Goal: Task Accomplishment & Management: Use online tool/utility

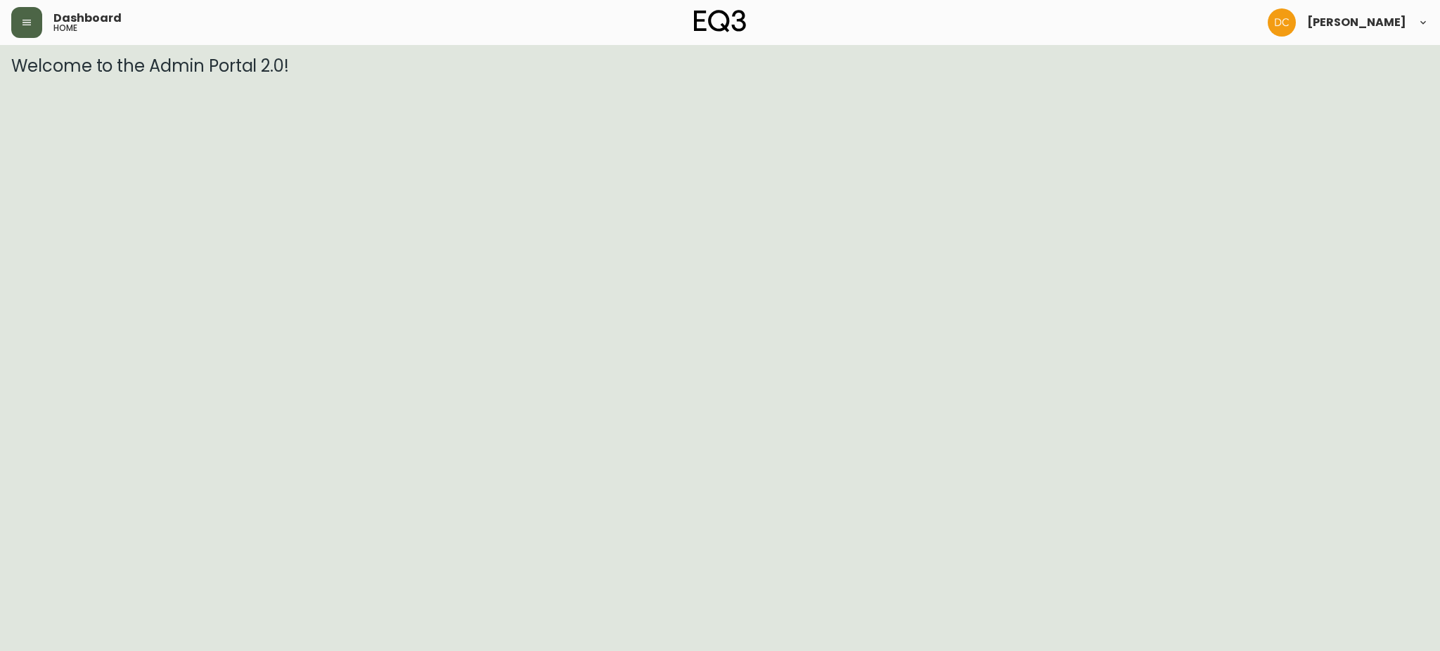
click at [30, 26] on icon "button" at bounding box center [26, 22] width 11 height 11
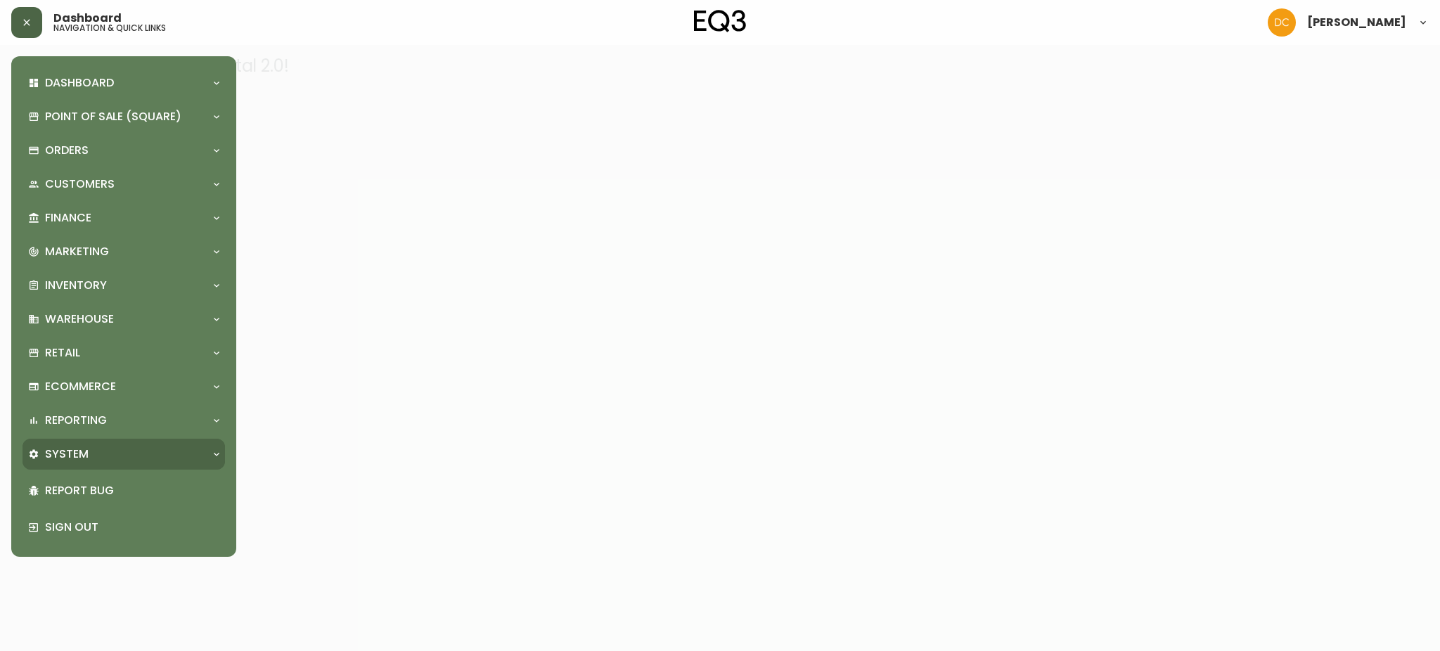
click at [89, 457] on div "System" at bounding box center [116, 453] width 177 height 15
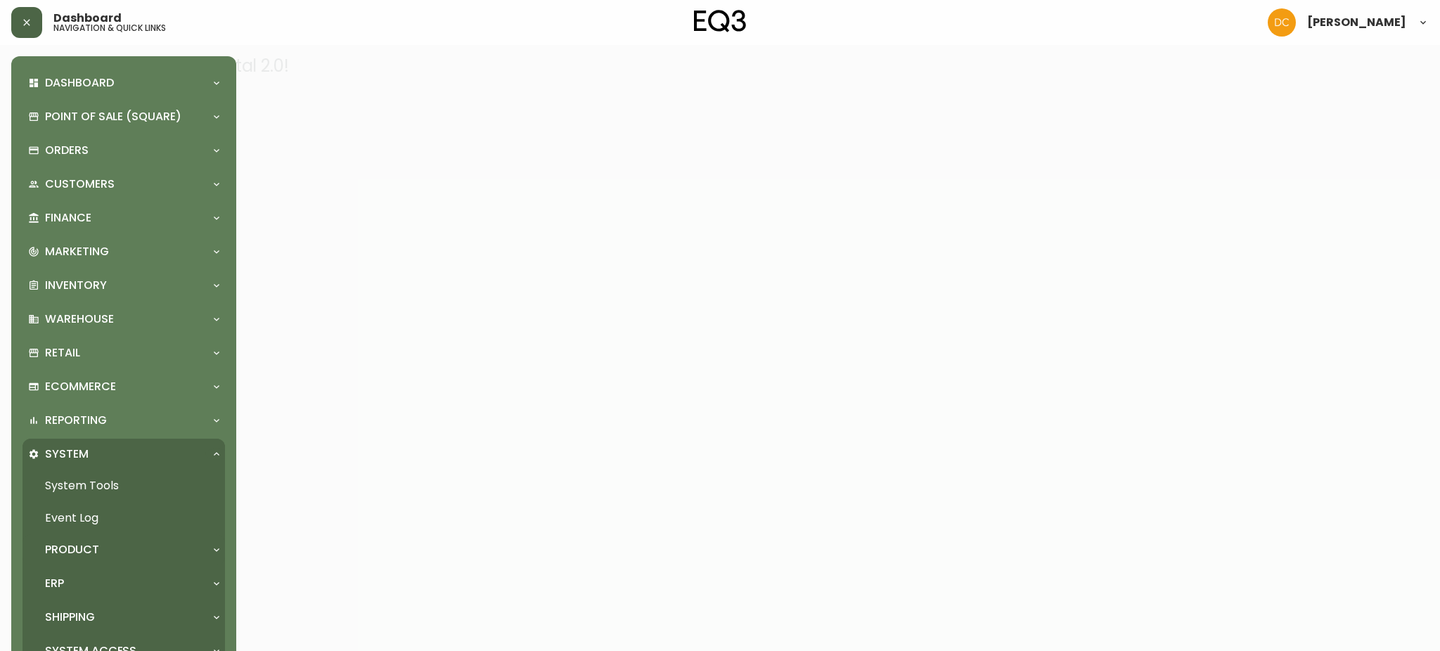
click at [107, 543] on div "Product" at bounding box center [116, 549] width 177 height 15
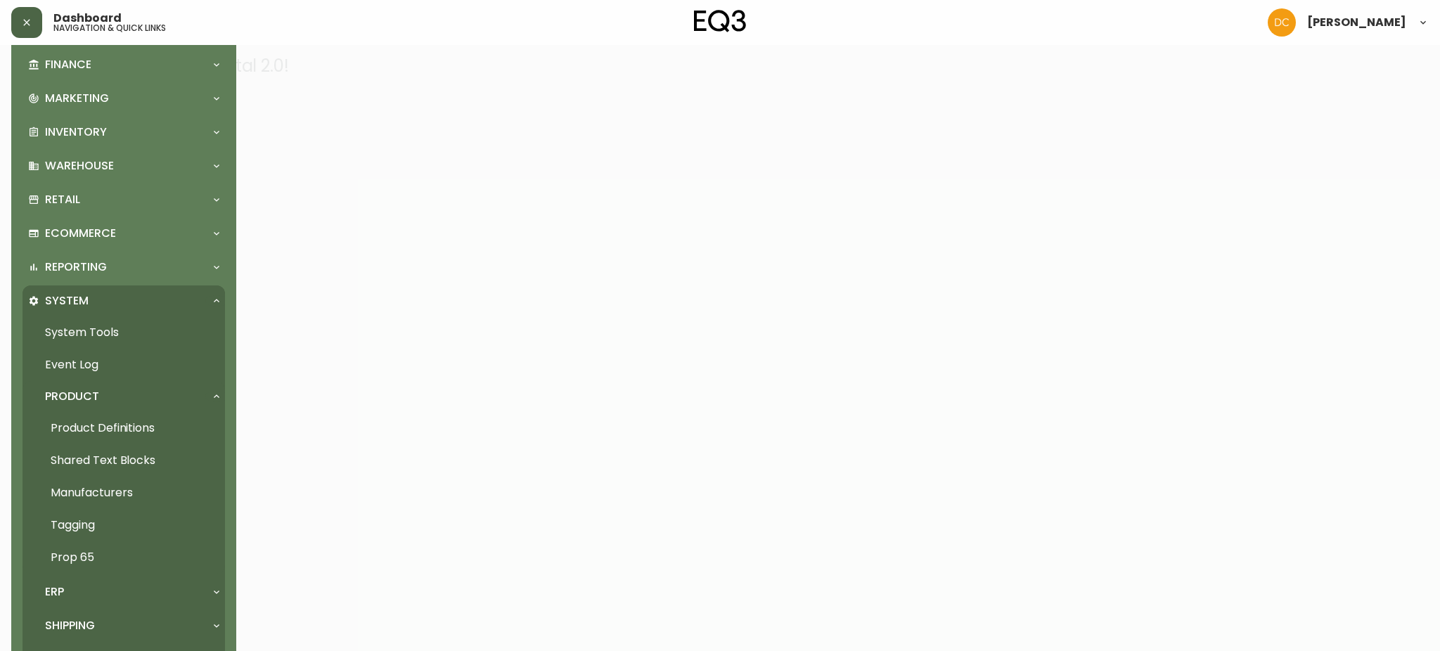
scroll to position [277, 0]
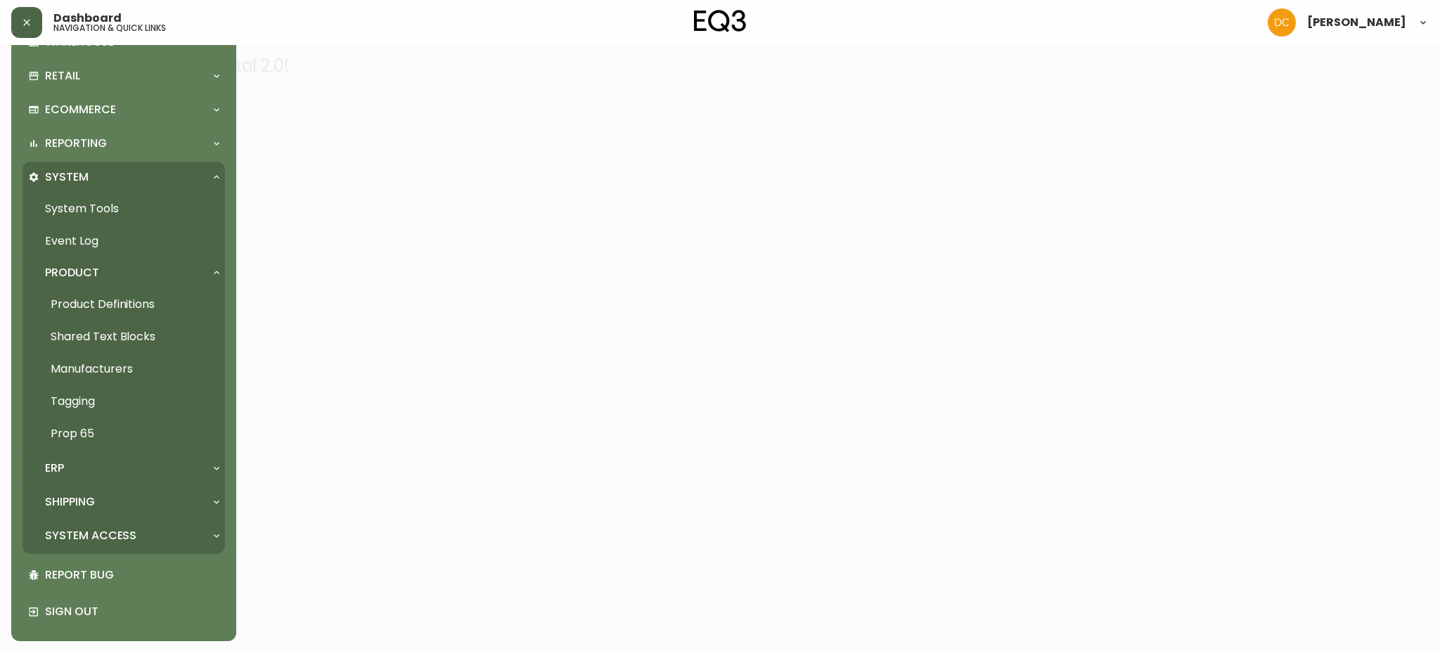
click at [113, 454] on div "ERP" at bounding box center [123, 468] width 202 height 31
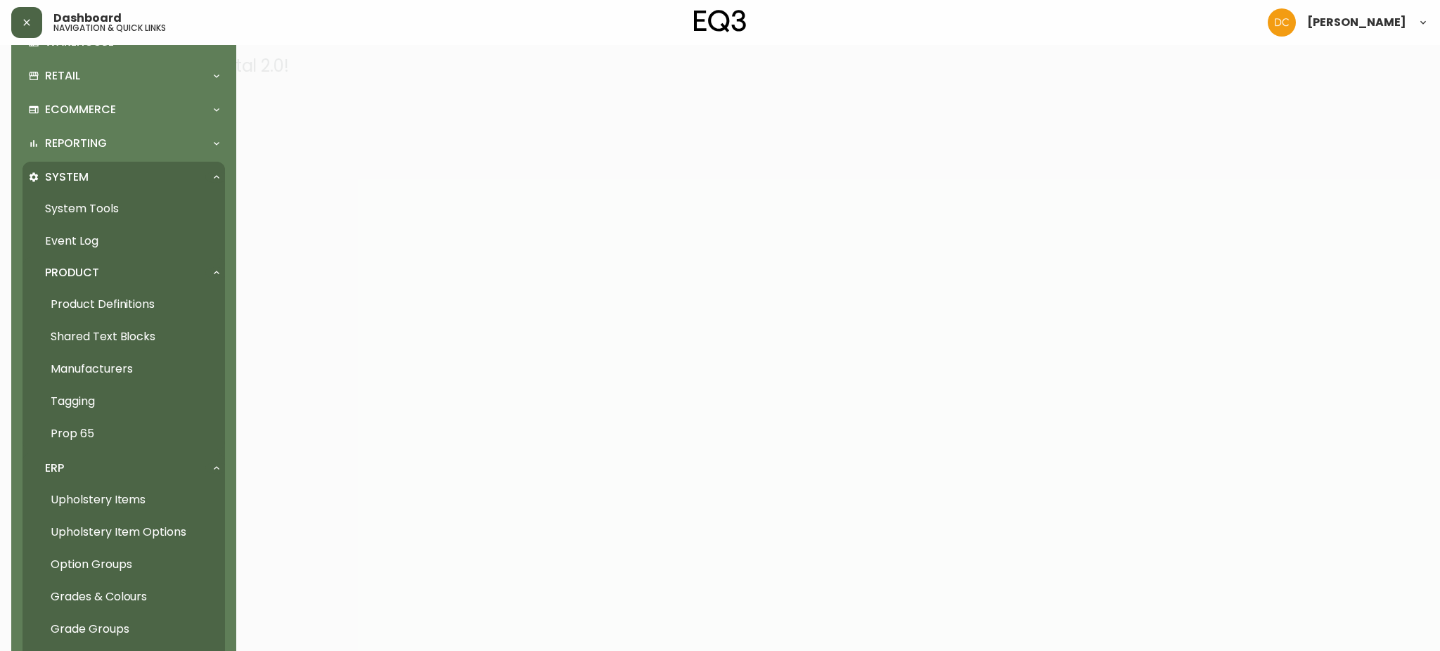
click at [134, 595] on link "Grades & Colours" at bounding box center [123, 597] width 202 height 32
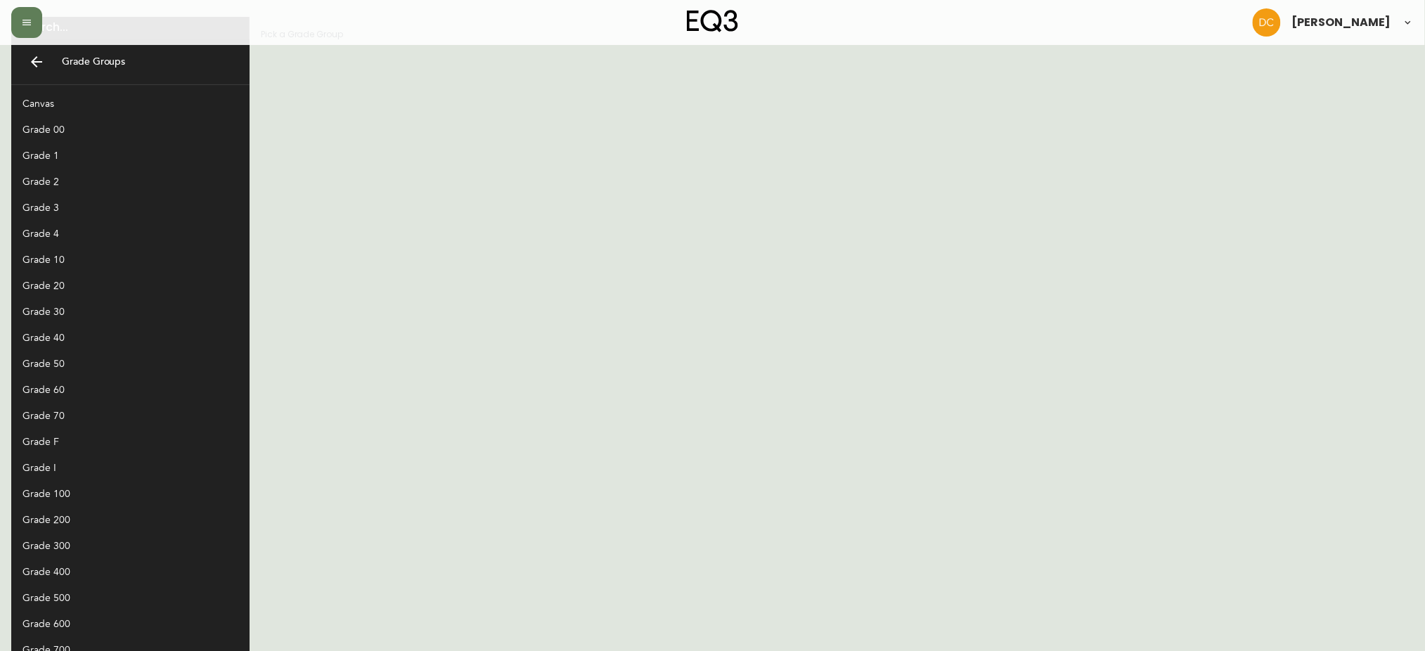
scroll to position [26, 0]
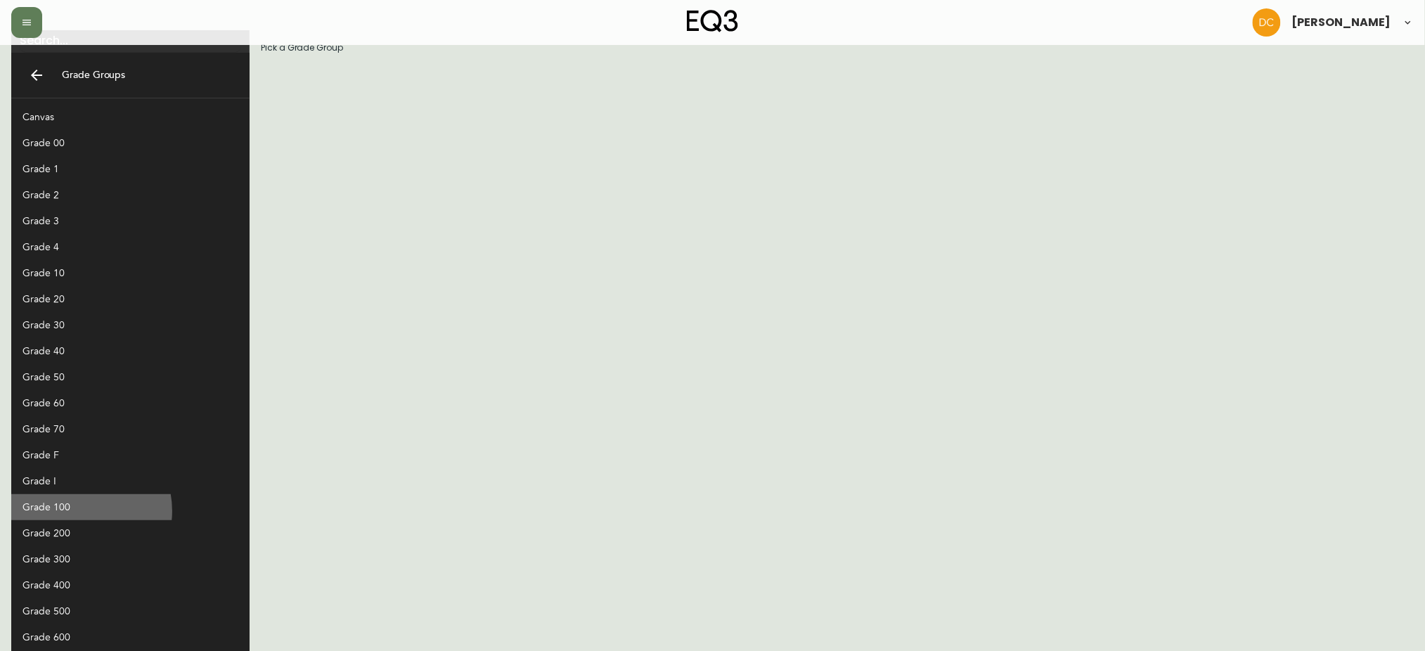
click at [76, 511] on div "Grade 100" at bounding box center [118, 507] width 193 height 15
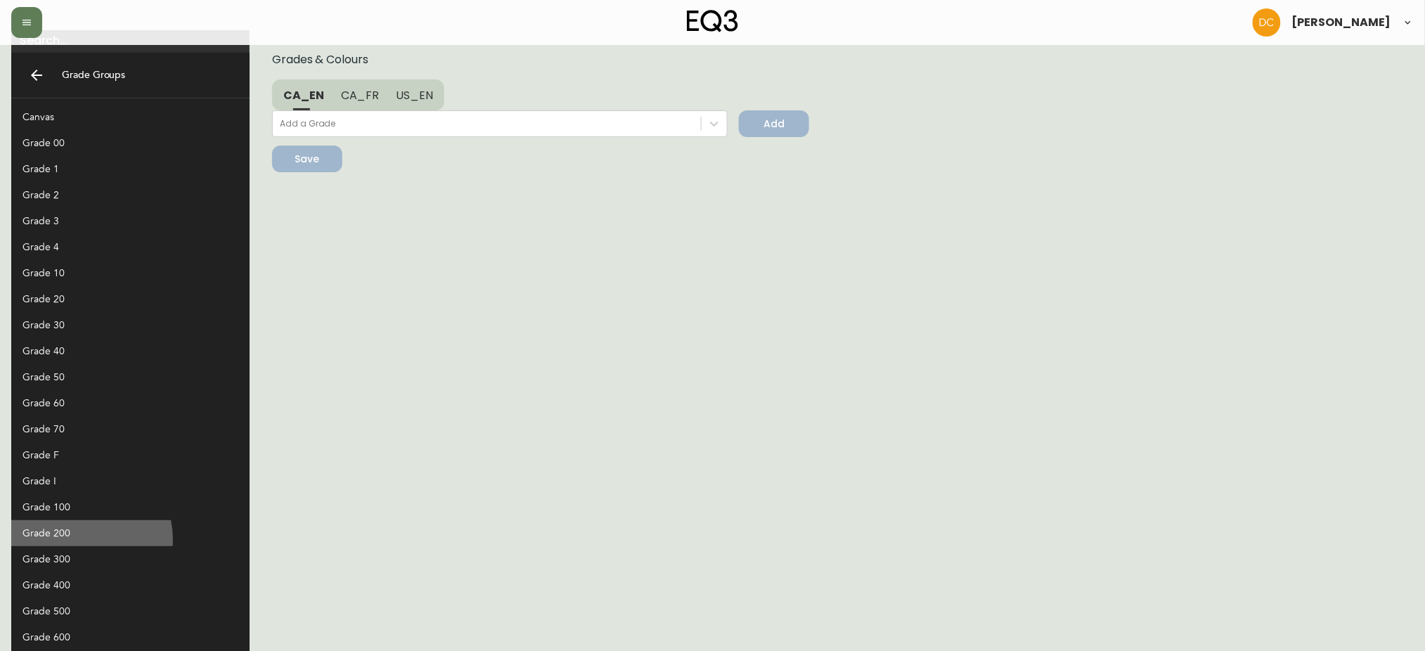
click at [73, 540] on div "Grade 200" at bounding box center [130, 533] width 238 height 26
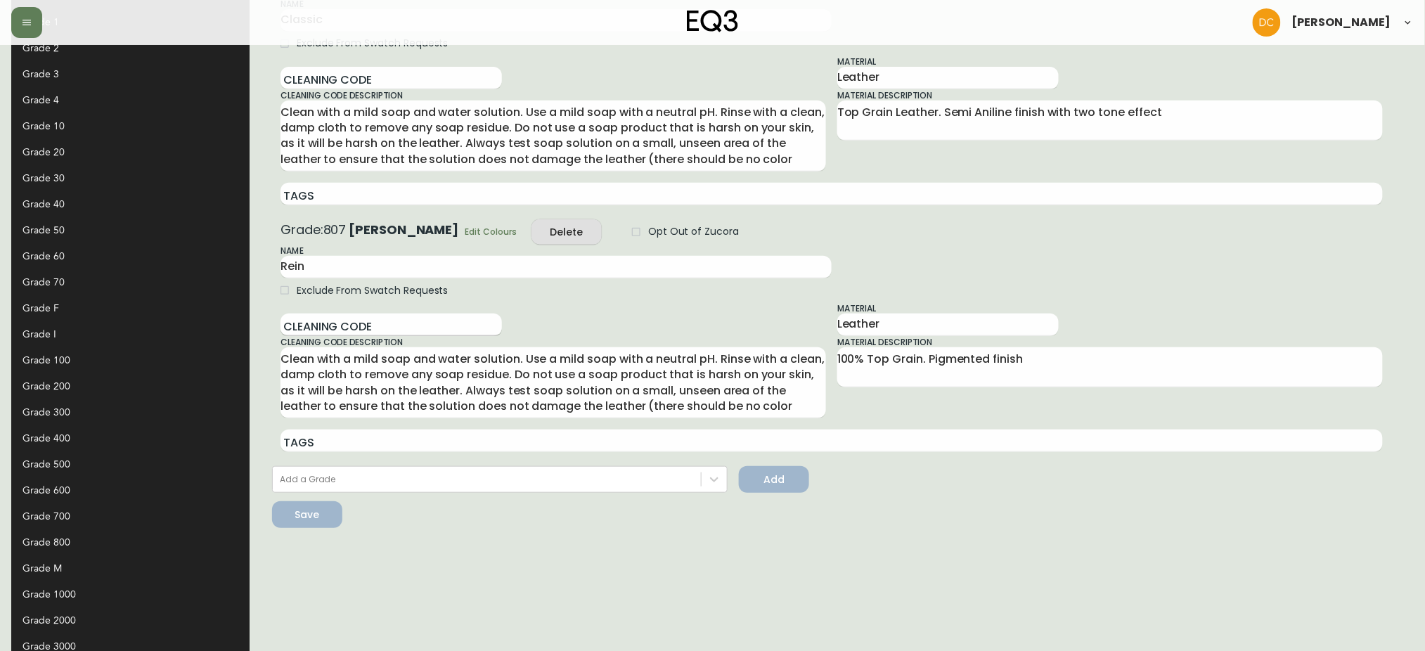
scroll to position [172, 0]
click at [101, 400] on div "Grade 300" at bounding box center [130, 413] width 238 height 26
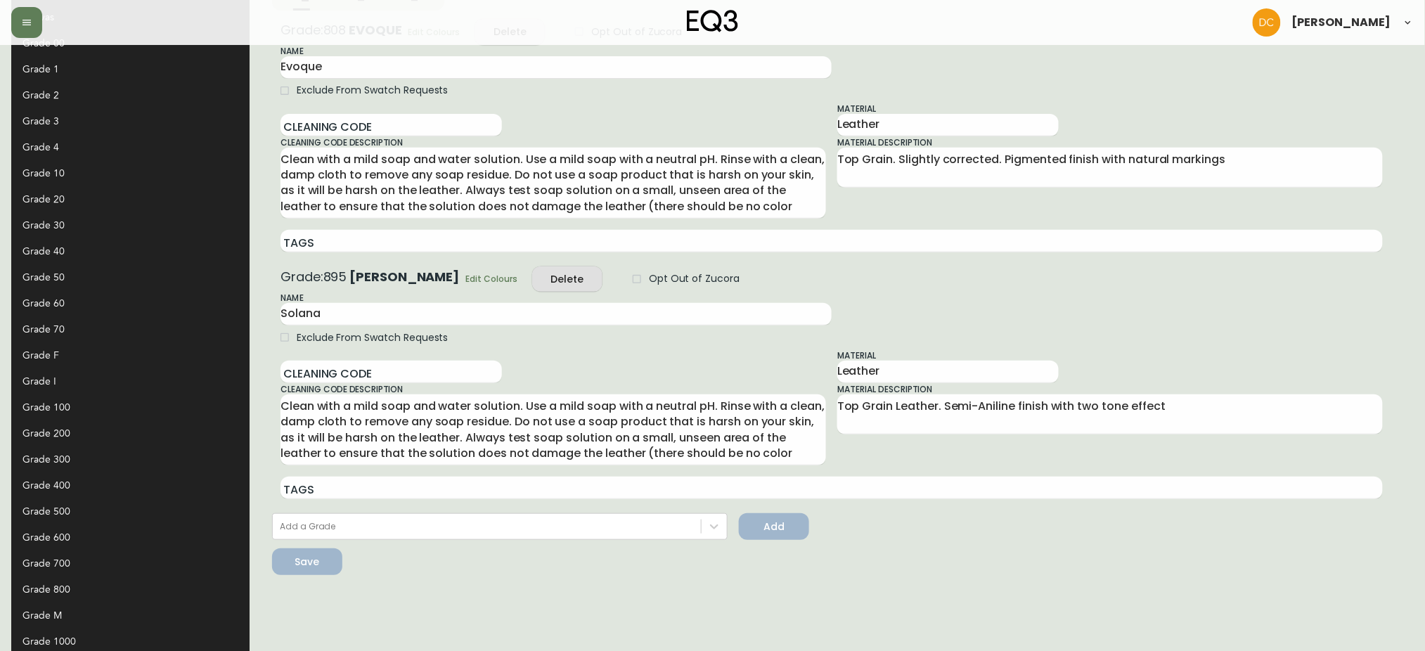
scroll to position [124, 0]
click at [63, 496] on div "Grade 400" at bounding box center [130, 488] width 238 height 26
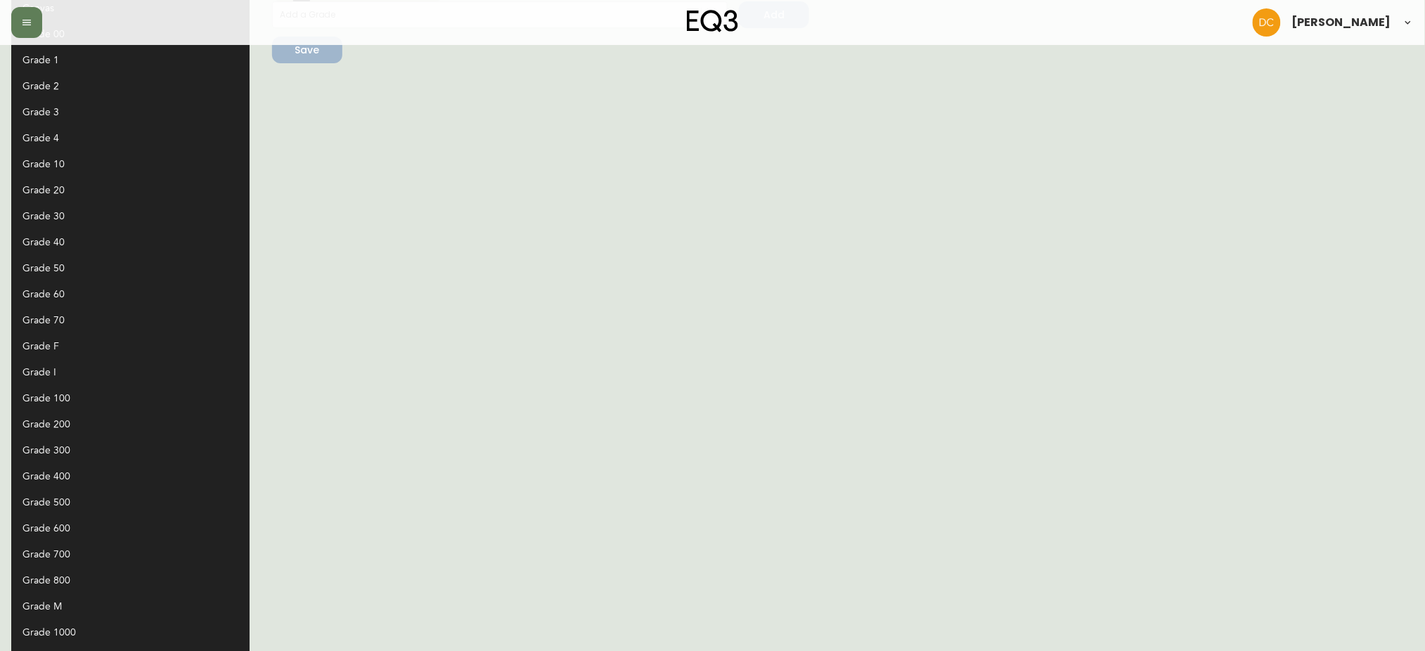
scroll to position [250, 0]
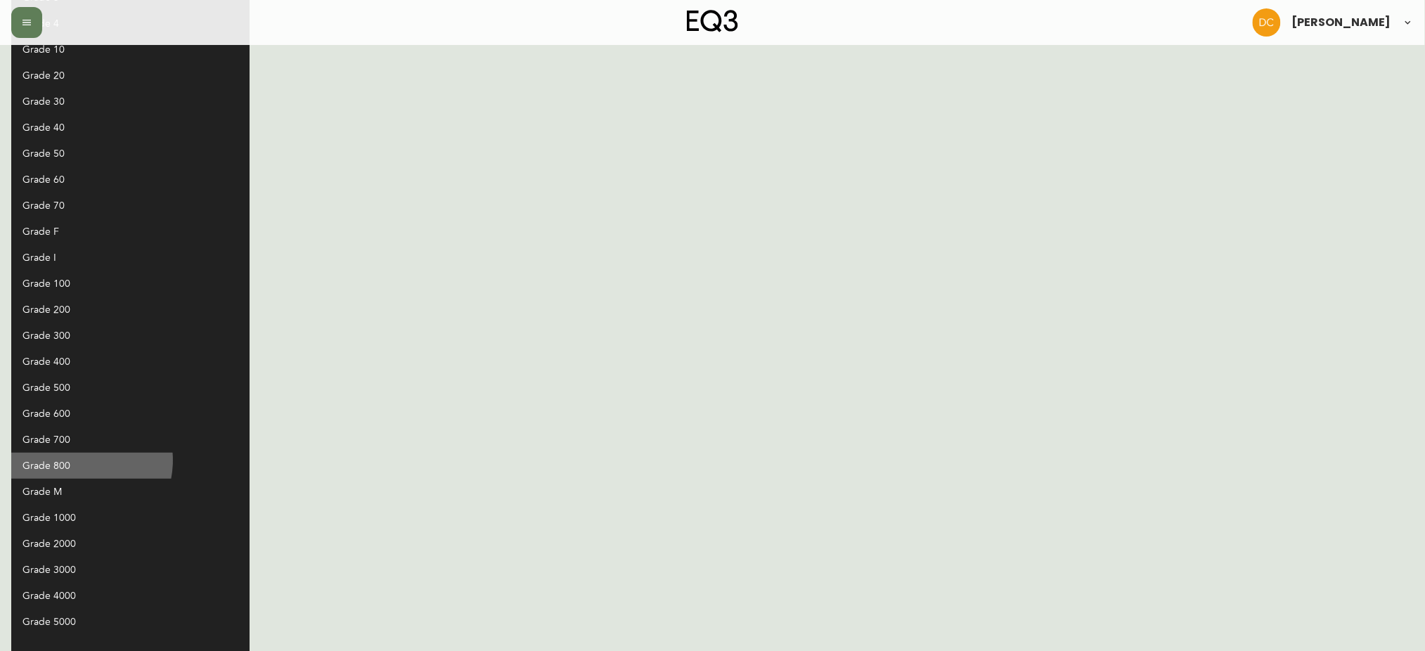
click at [77, 460] on div "Grade 800" at bounding box center [118, 465] width 193 height 15
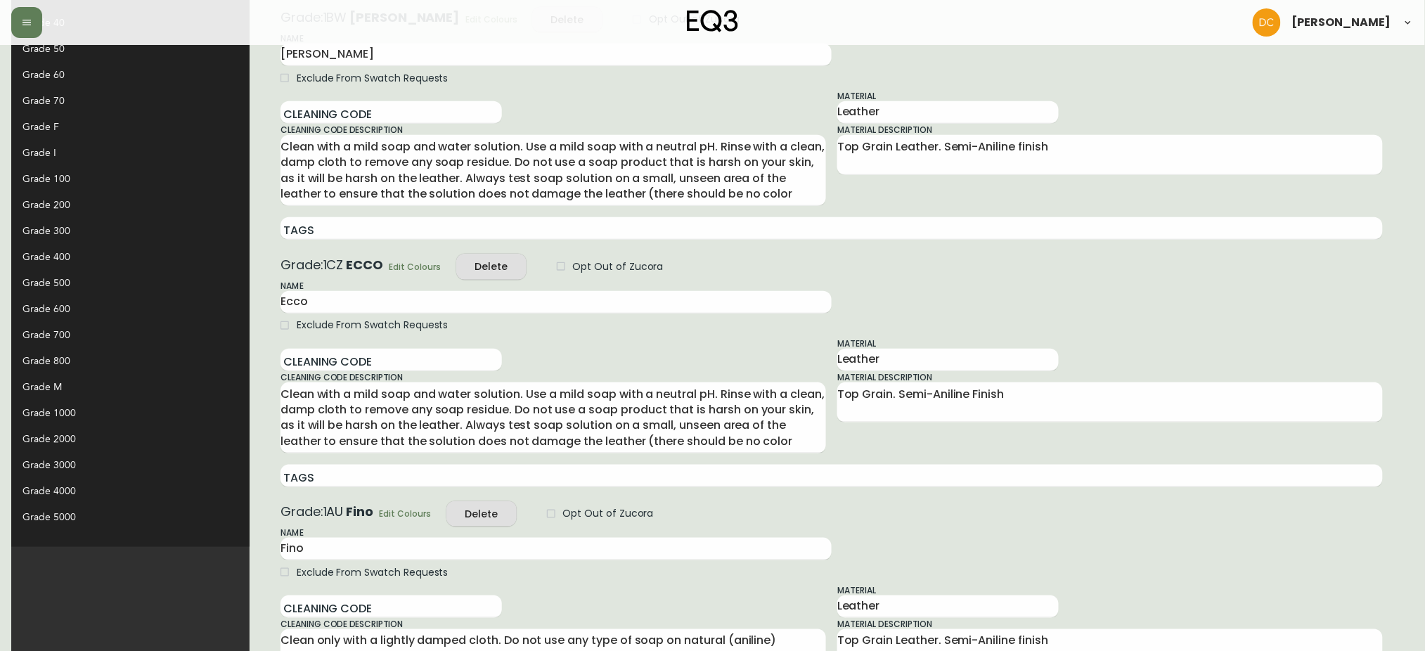
scroll to position [468, 0]
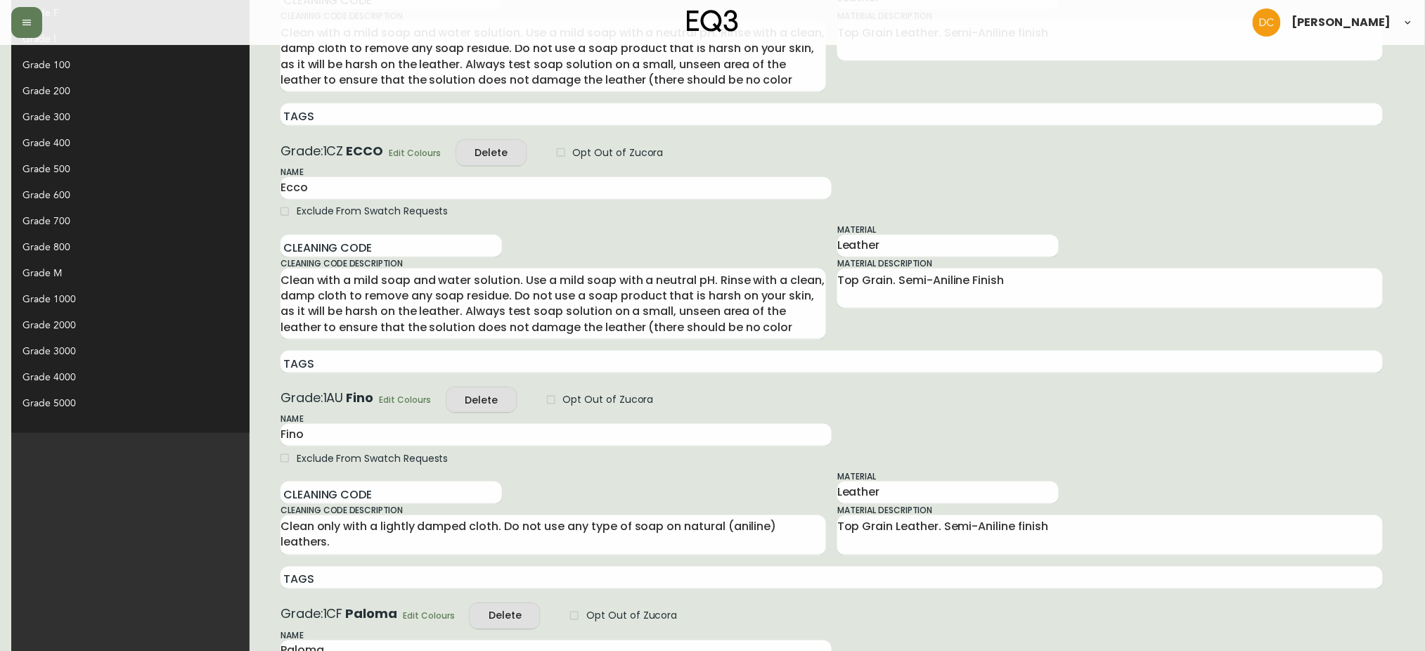
click at [380, 392] on span "Edit Colours" at bounding box center [406, 399] width 52 height 15
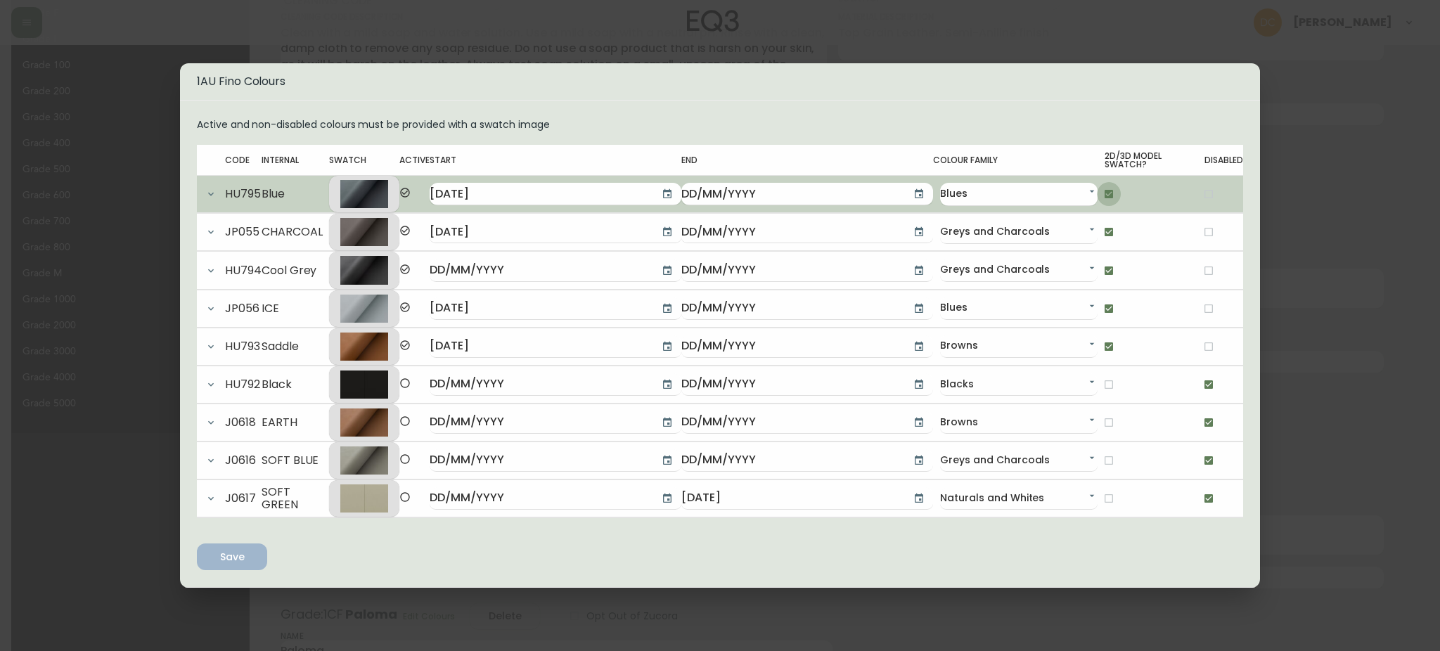
click at [1097, 194] on input "checkbox" at bounding box center [1109, 194] width 24 height 24
checkbox input "false"
click at [1199, 188] on input "checkbox" at bounding box center [1209, 194] width 24 height 24
checkbox input "true"
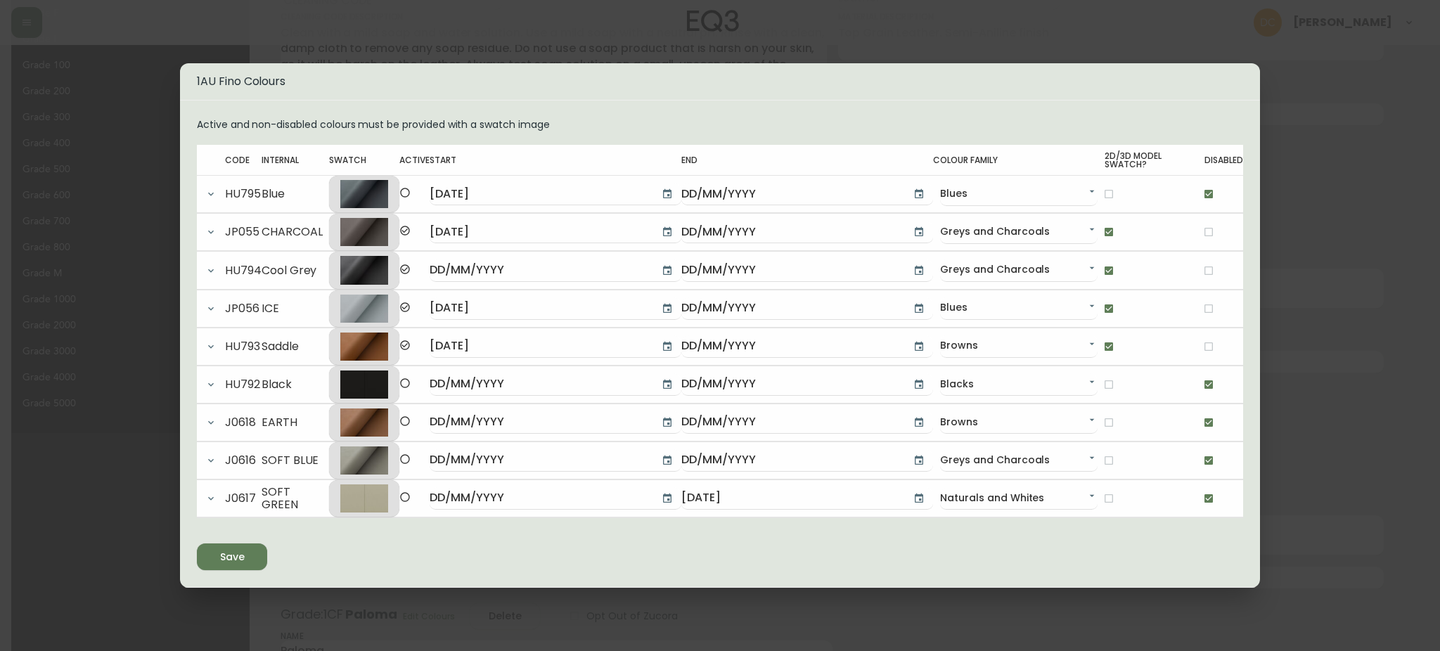
click at [231, 546] on button "Save" at bounding box center [232, 556] width 70 height 27
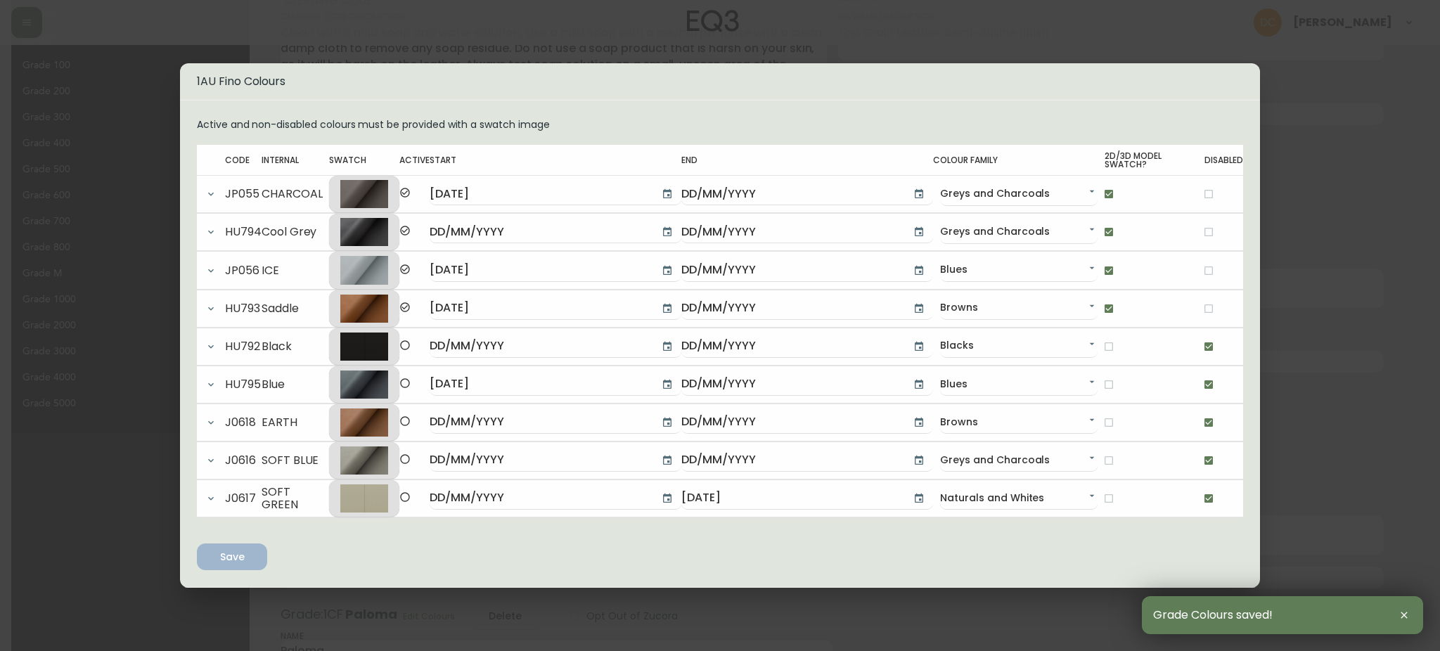
click at [1344, 199] on div "1AU Fino Colours Active and non-disabled colours must be provided with a swatch…" at bounding box center [720, 325] width 1440 height 651
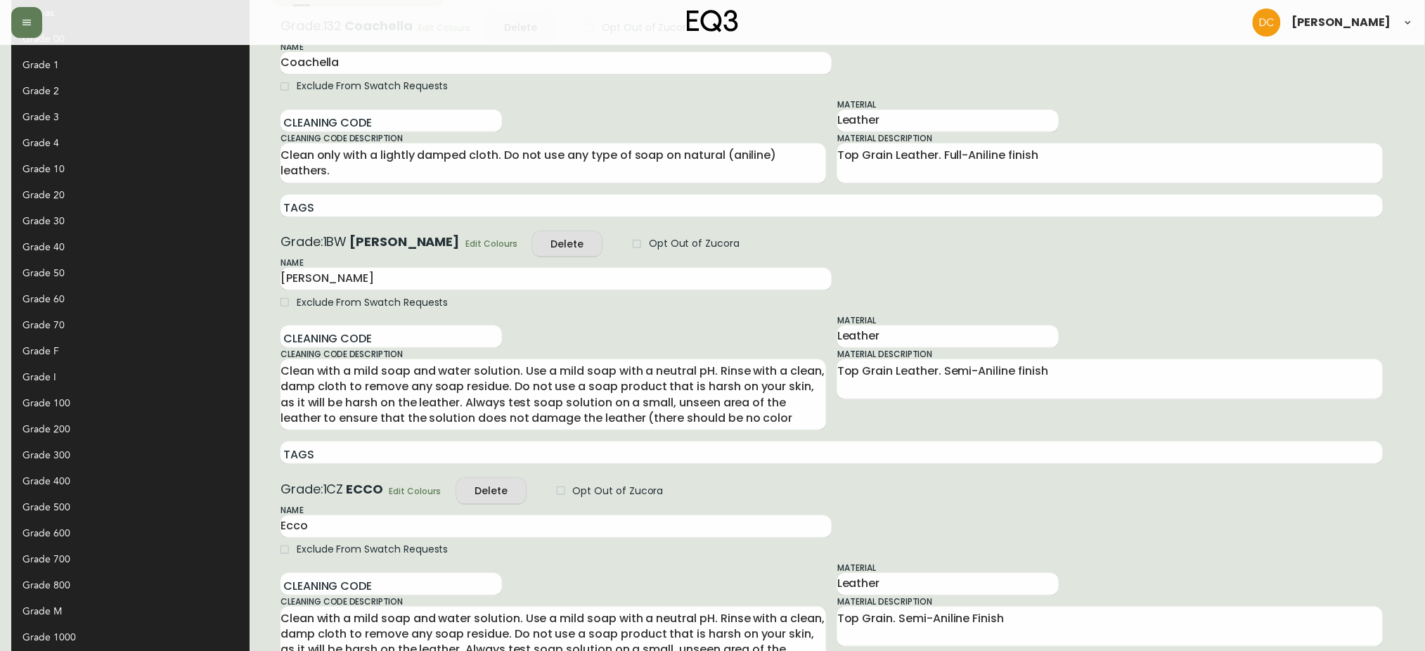
scroll to position [375, 0]
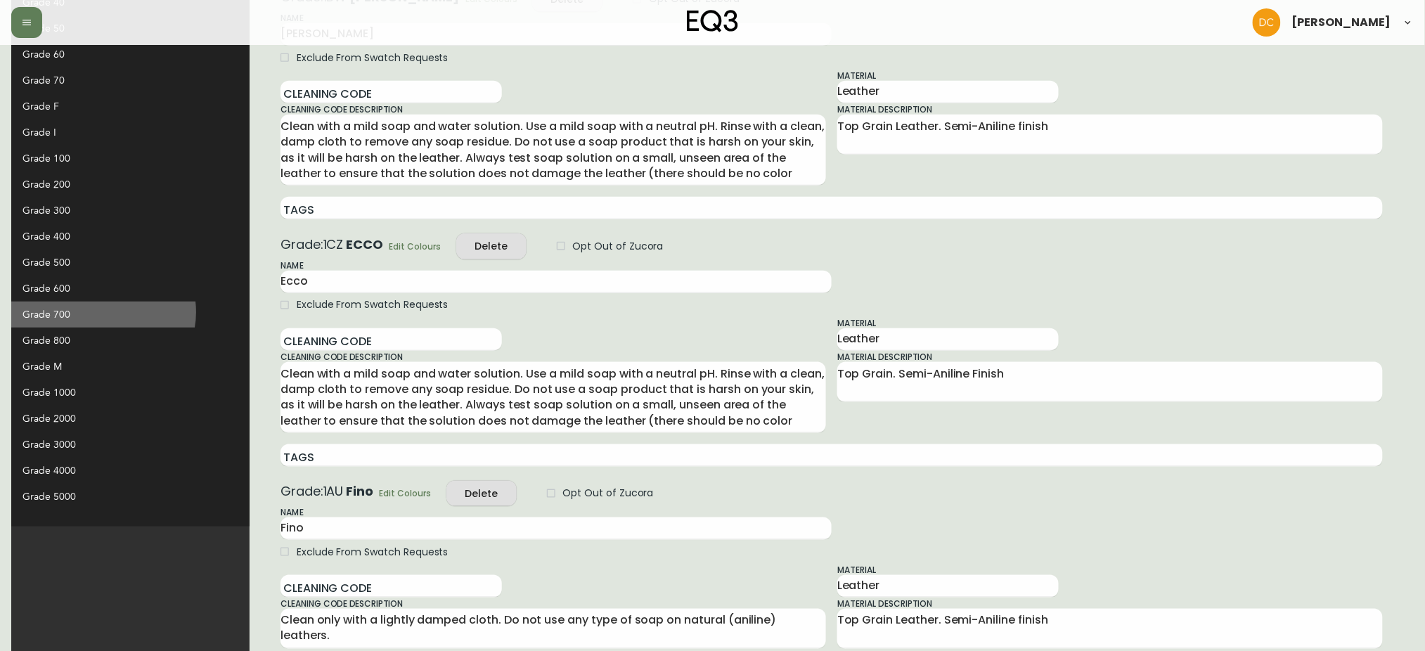
click at [103, 312] on div "Grade 700" at bounding box center [118, 314] width 193 height 15
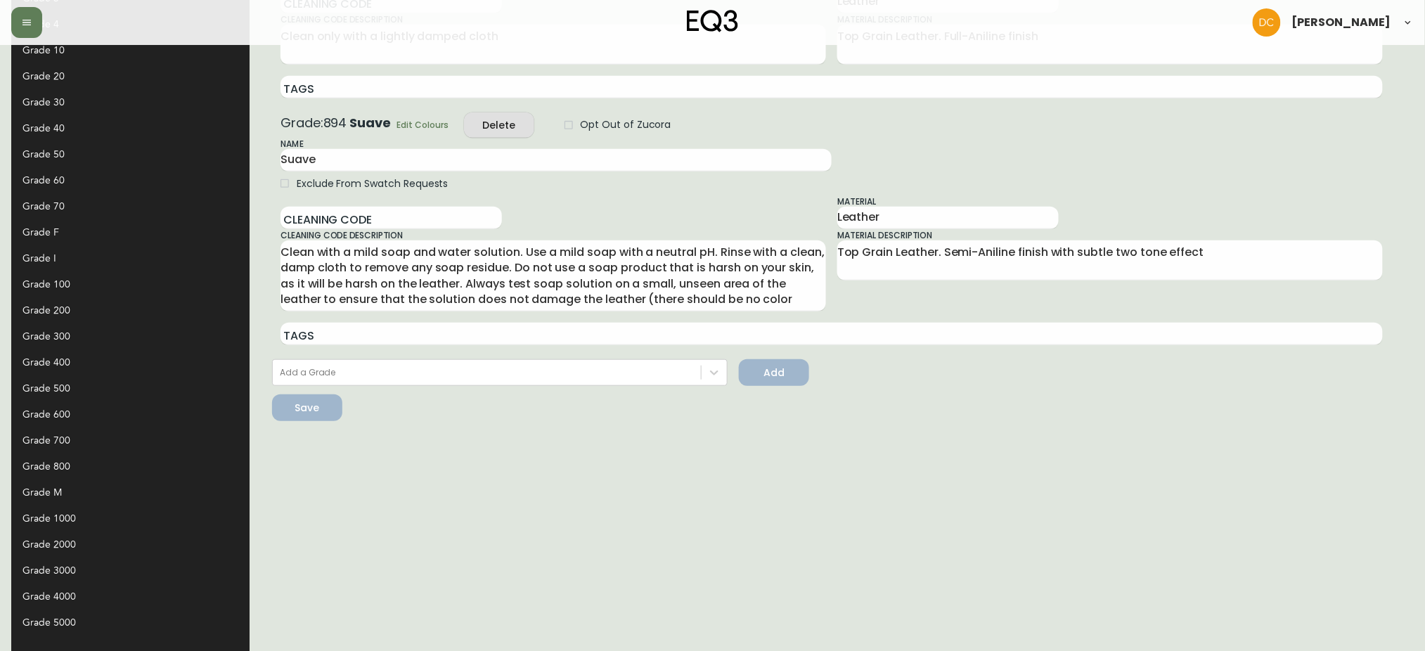
scroll to position [250, 0]
click at [81, 406] on div "Grade 600" at bounding box center [118, 413] width 193 height 15
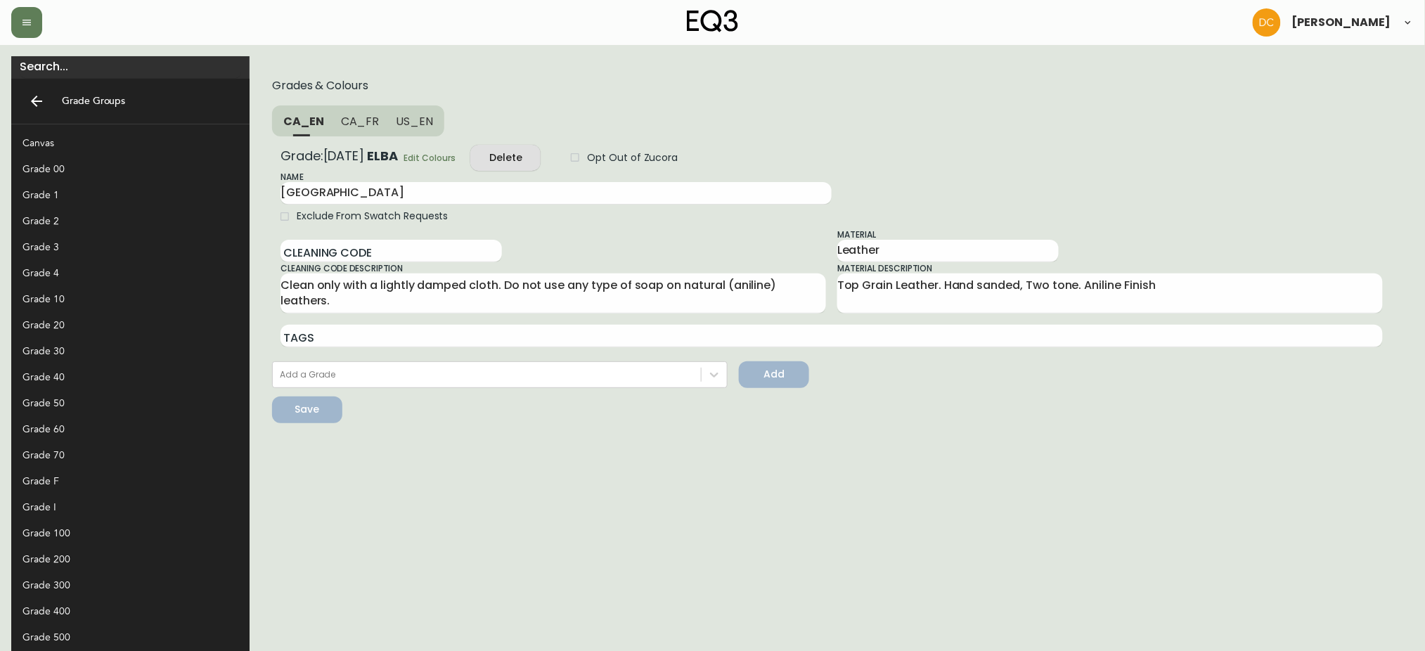
click at [404, 162] on span "Edit Colours" at bounding box center [430, 157] width 52 height 15
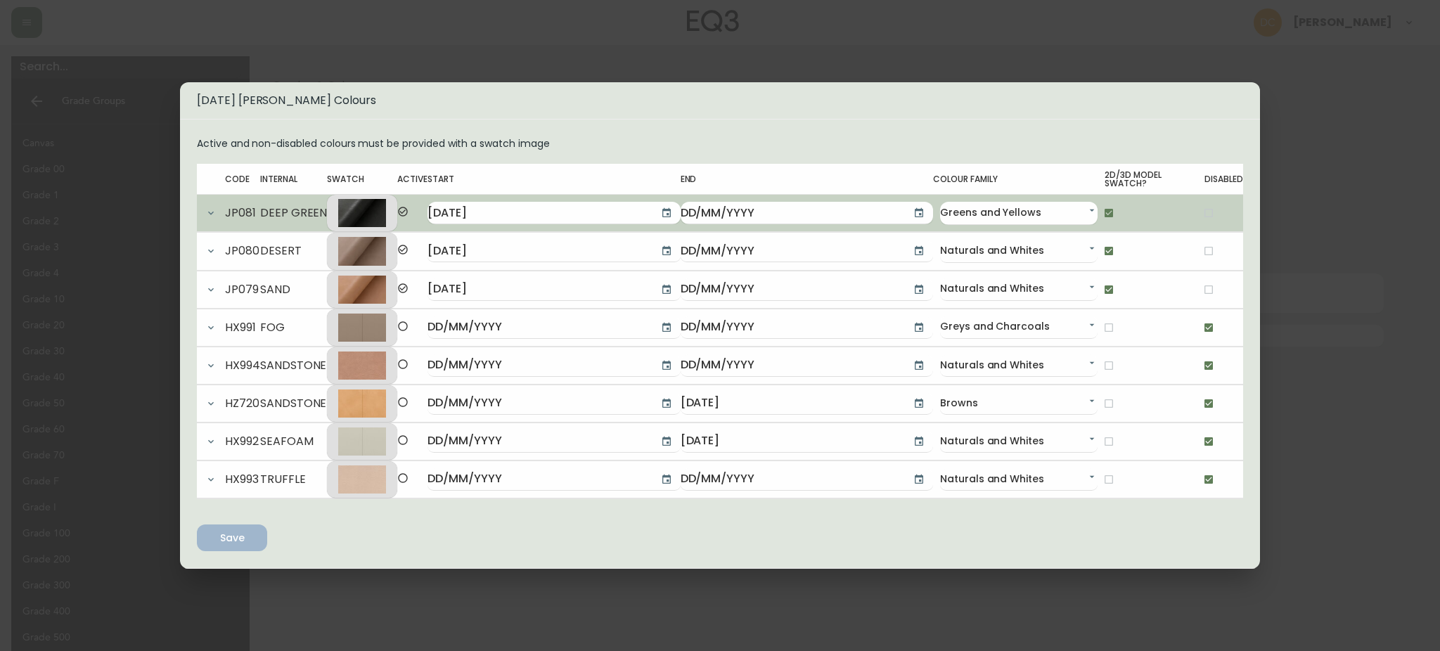
click at [1197, 204] on input "checkbox" at bounding box center [1209, 213] width 24 height 24
checkbox input "true"
click at [1097, 212] on input "checkbox" at bounding box center [1109, 213] width 24 height 24
checkbox input "false"
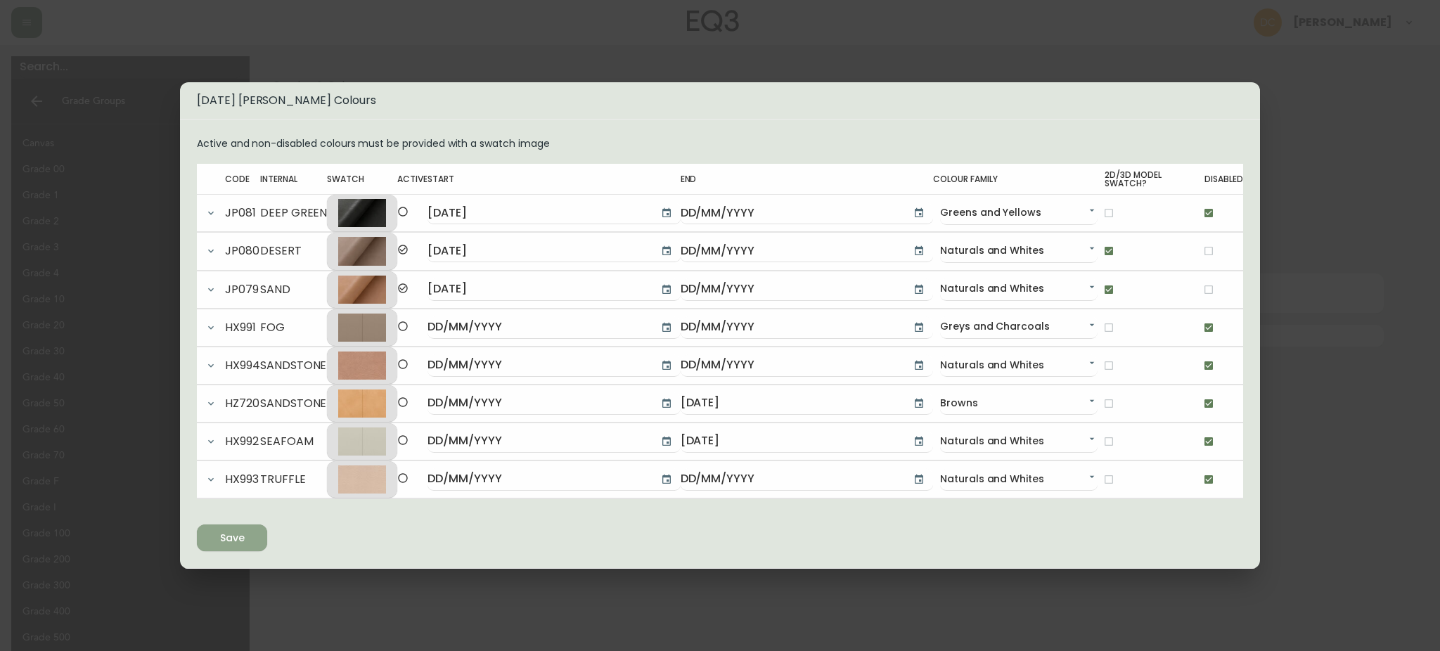
click at [249, 527] on button "Save" at bounding box center [232, 537] width 70 height 27
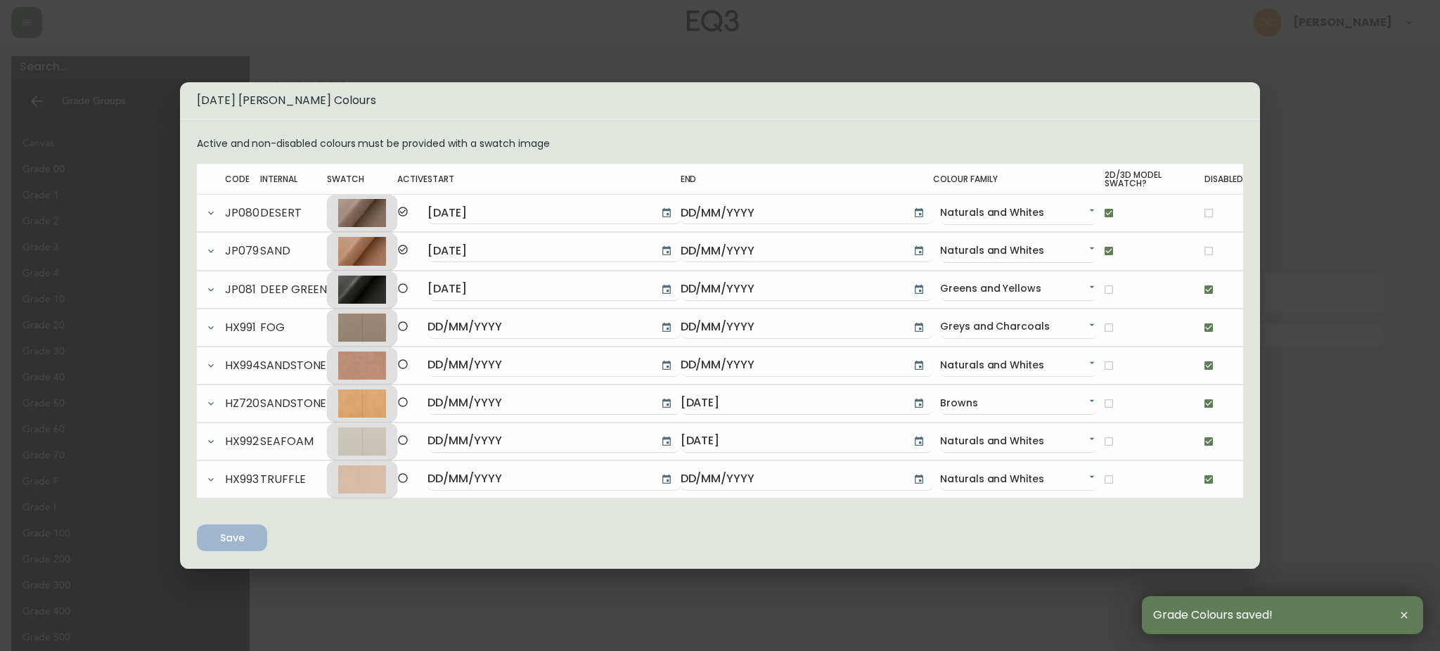
click at [1379, 168] on div "1BC Elba Colours Active and non-disabled colours must be provided with a swatch…" at bounding box center [720, 325] width 1440 height 651
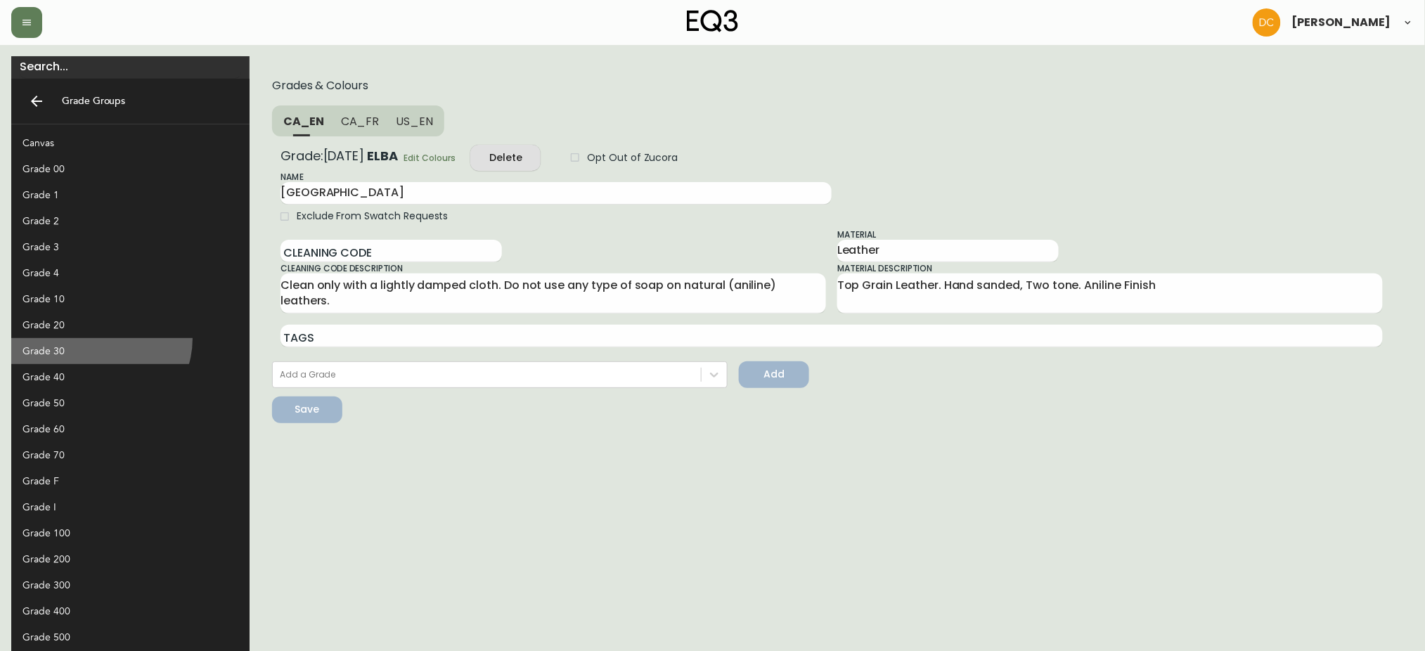
click at [100, 339] on div "Grade 30" at bounding box center [130, 351] width 238 height 26
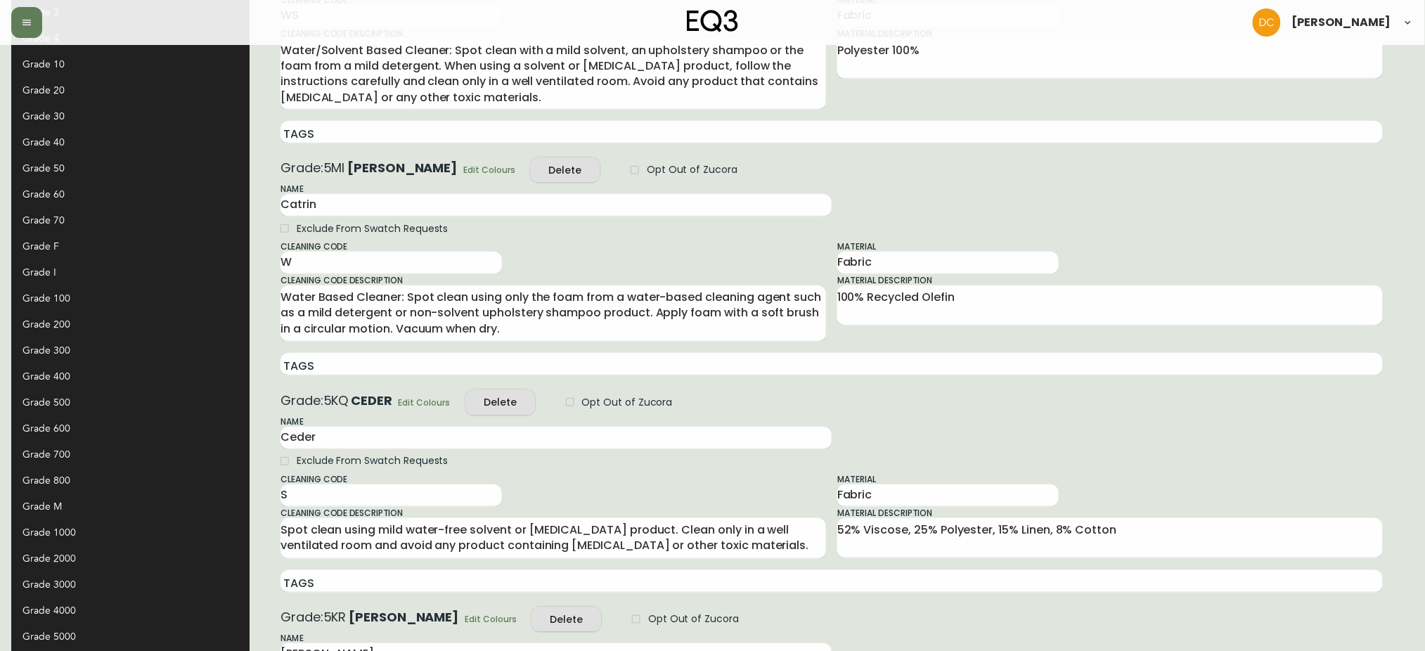
scroll to position [141, 0]
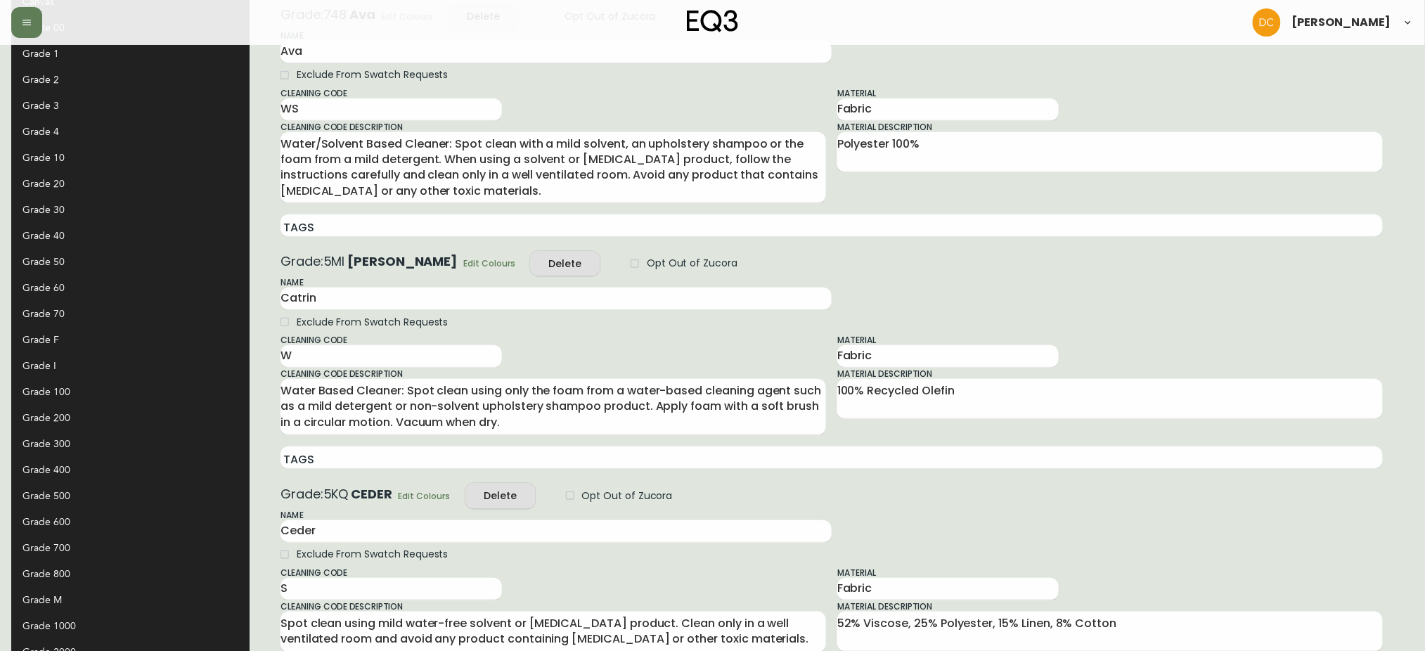
click at [89, 231] on div "Grade 40" at bounding box center [118, 235] width 193 height 15
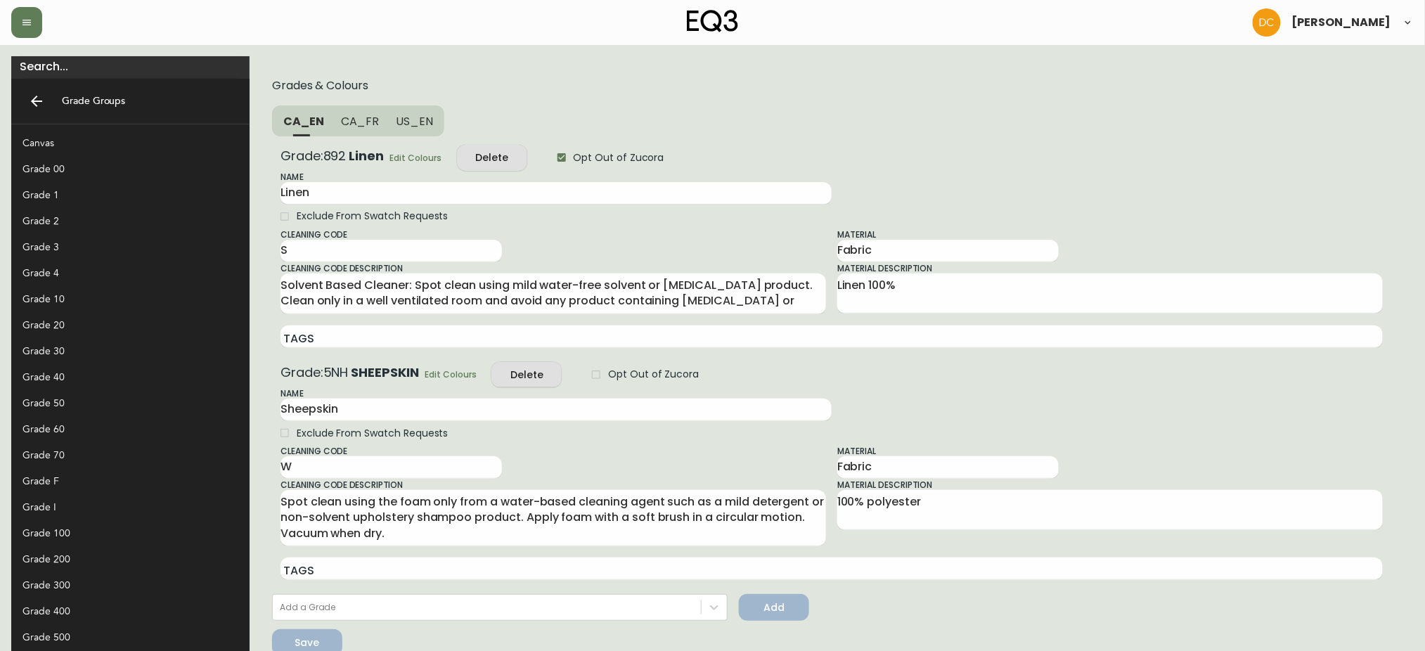
click at [89, 322] on div "Grade 20" at bounding box center [118, 325] width 193 height 15
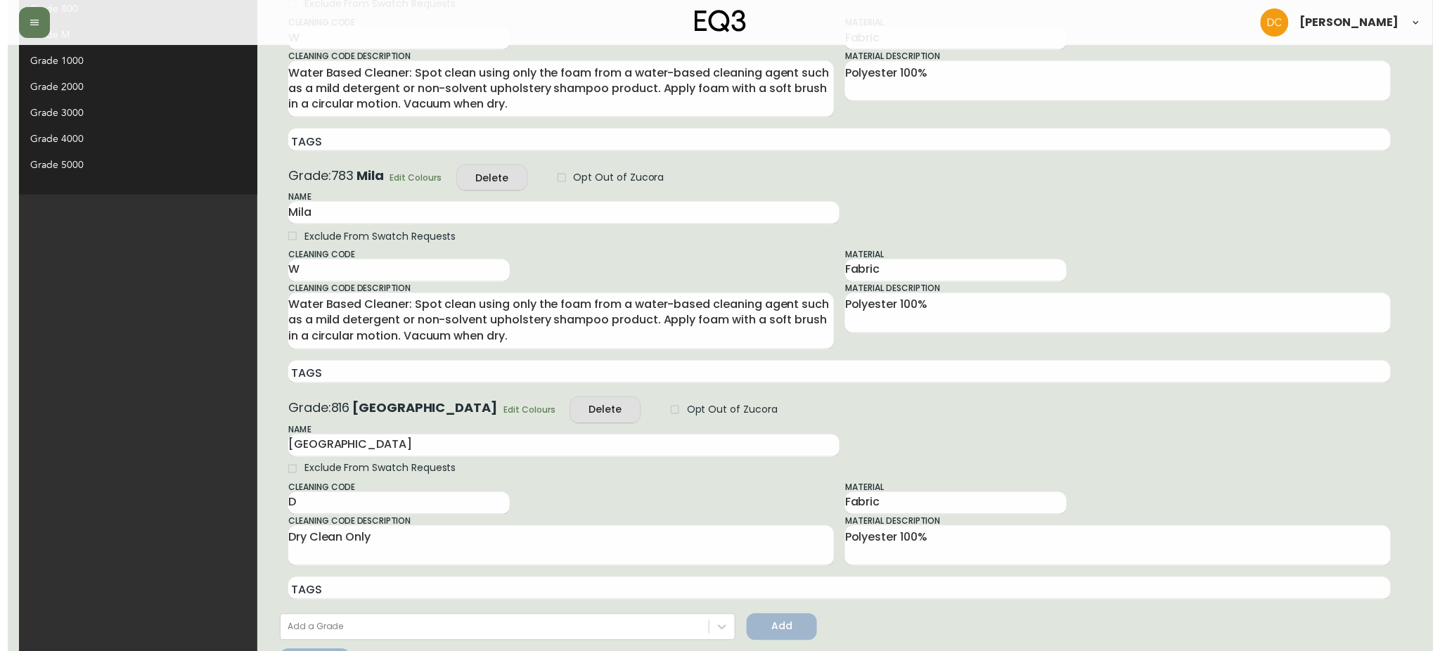
scroll to position [752, 0]
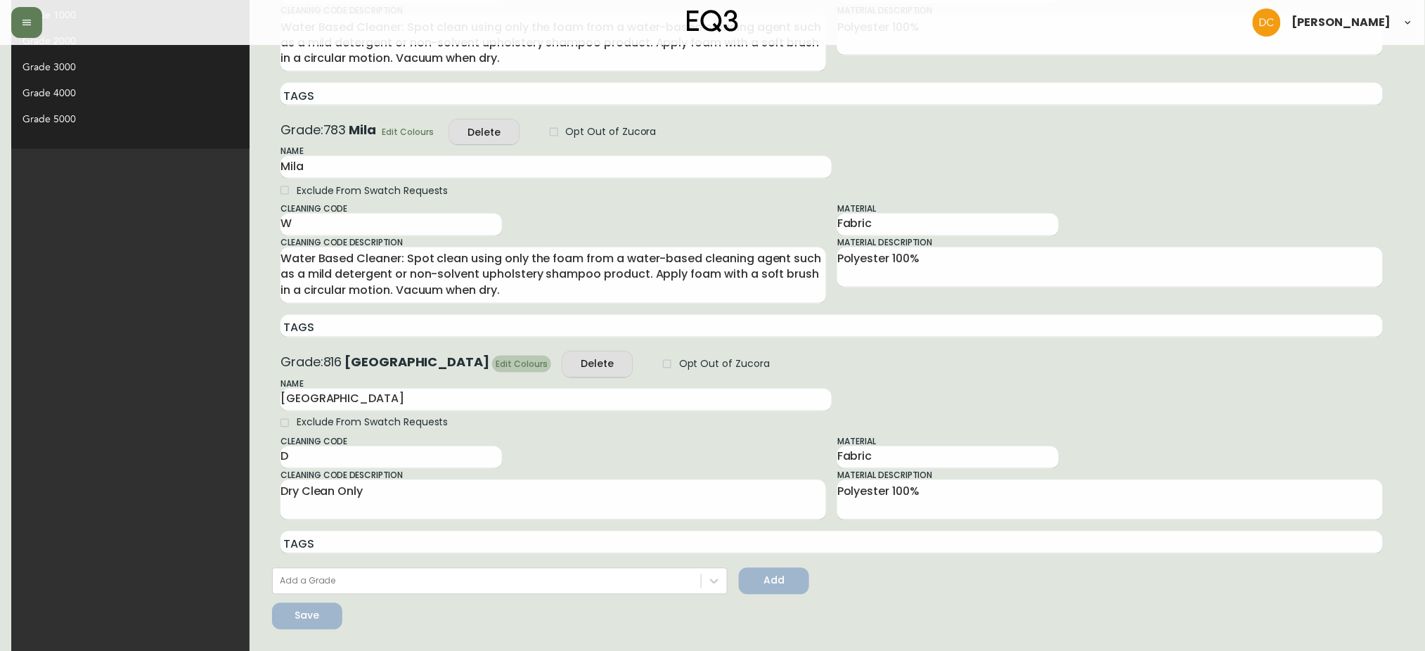
click at [496, 367] on span "Edit Colours" at bounding box center [522, 364] width 52 height 15
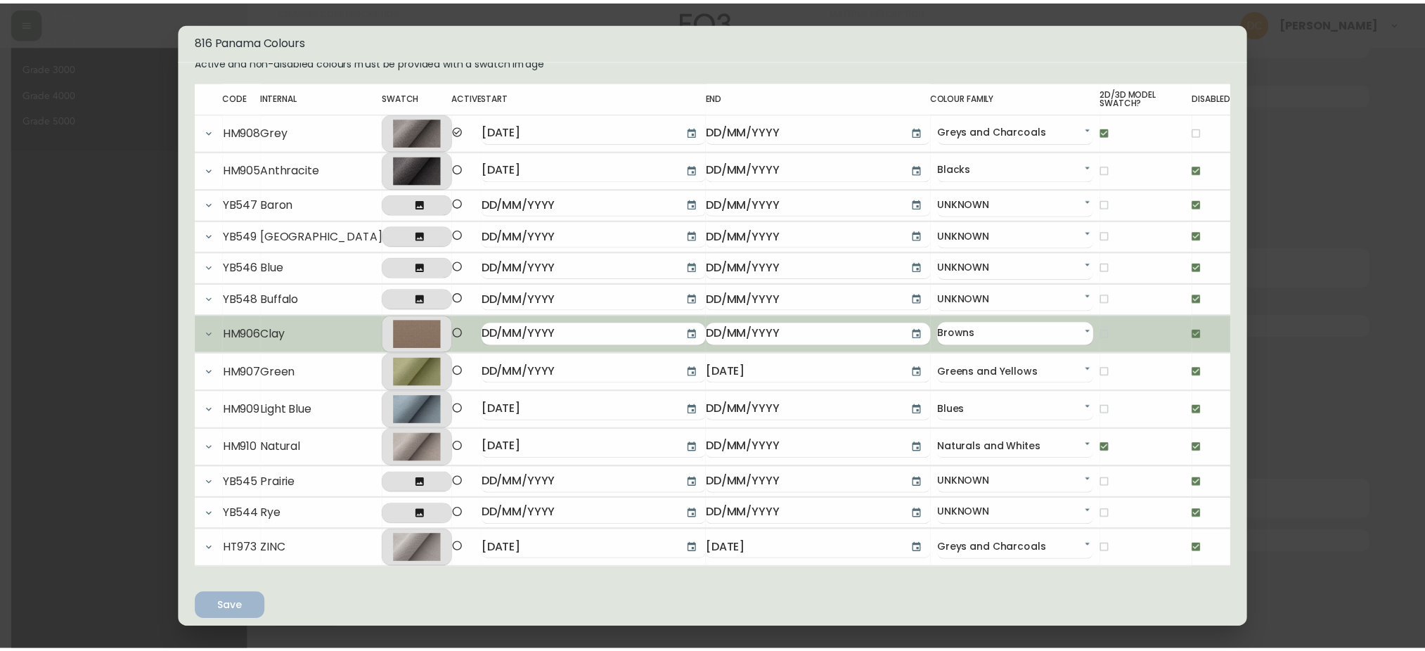
scroll to position [32, 0]
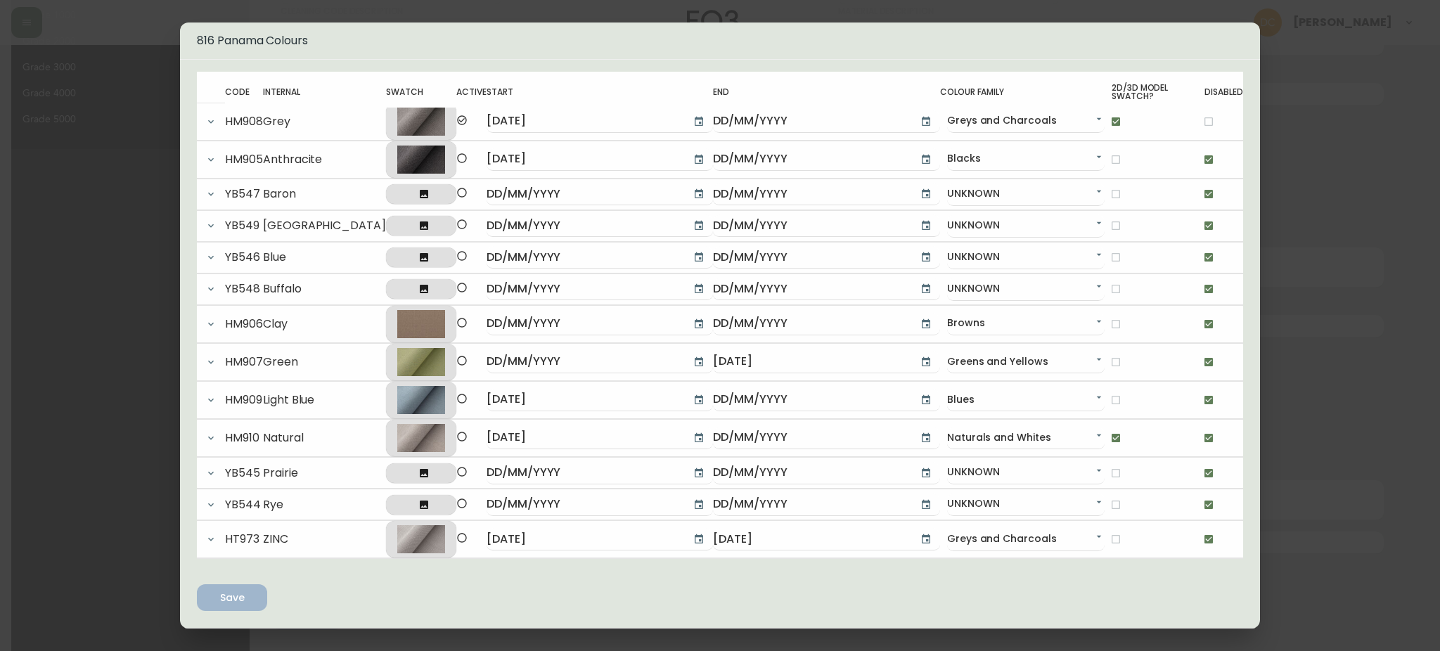
click at [1336, 254] on div "816 Panama Colours Active and non-disabled colours must be provided with a swat…" at bounding box center [720, 325] width 1440 height 651
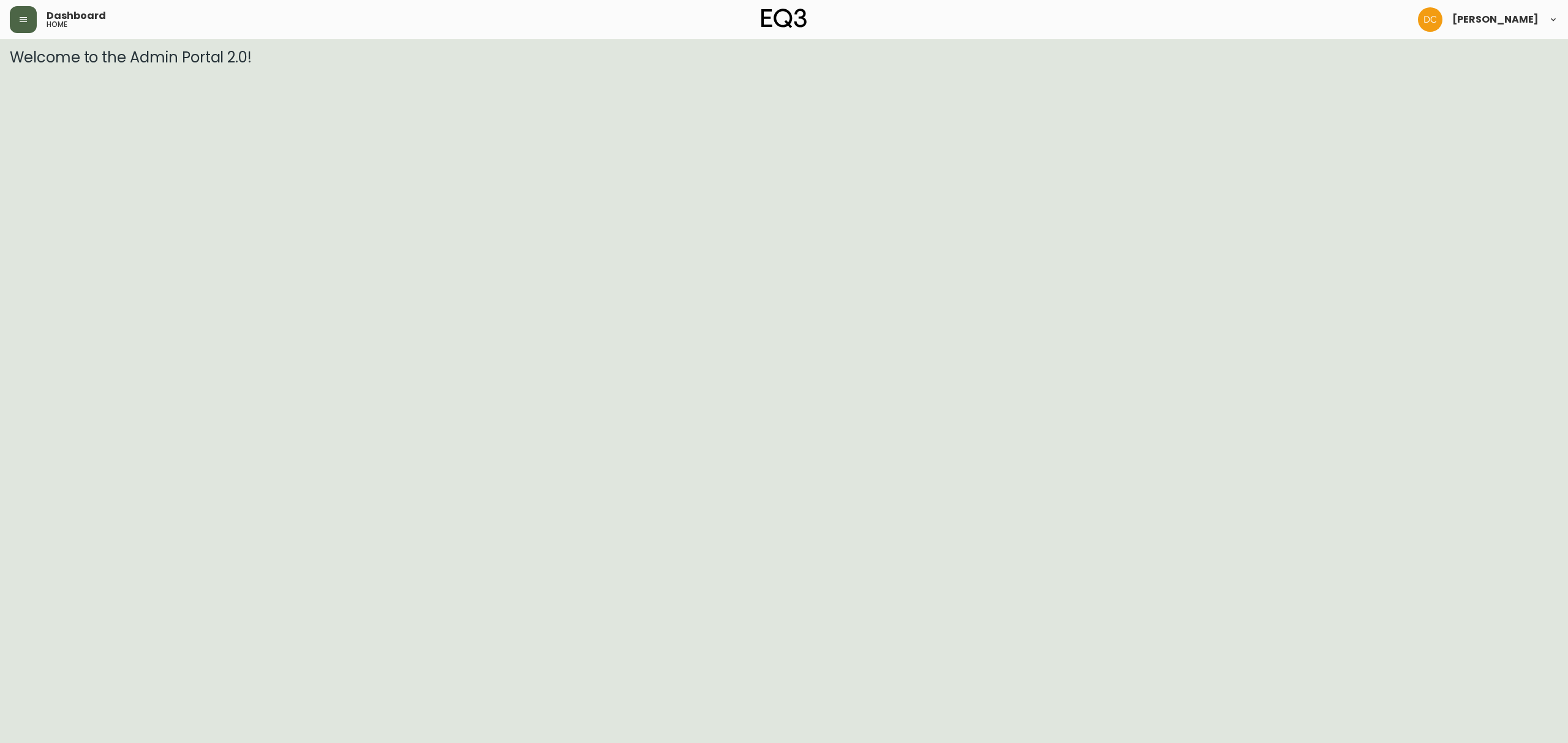
click at [23, 28] on button "button" at bounding box center [23, 19] width 27 height 27
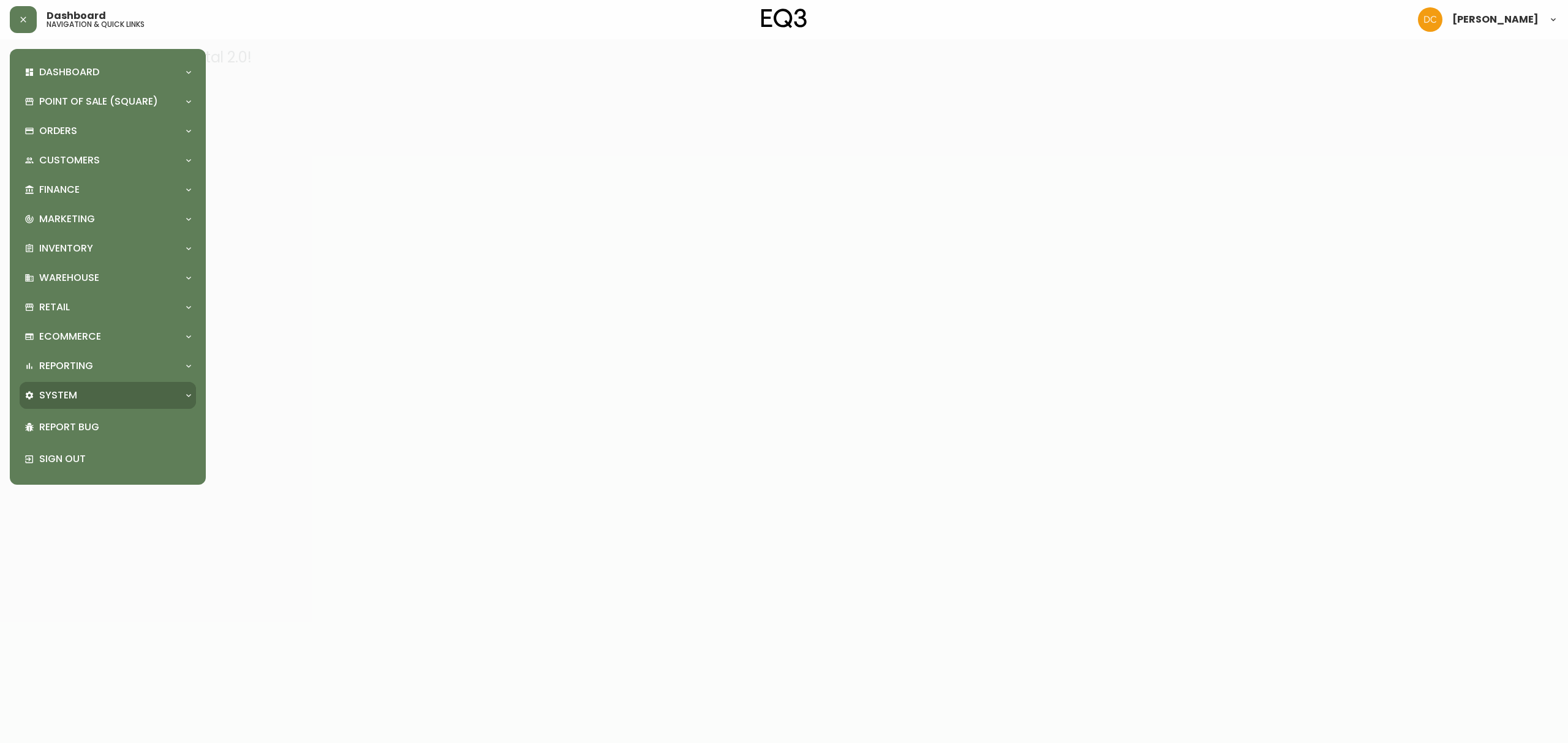
click at [118, 401] on div "System" at bounding box center [101, 395] width 154 height 13
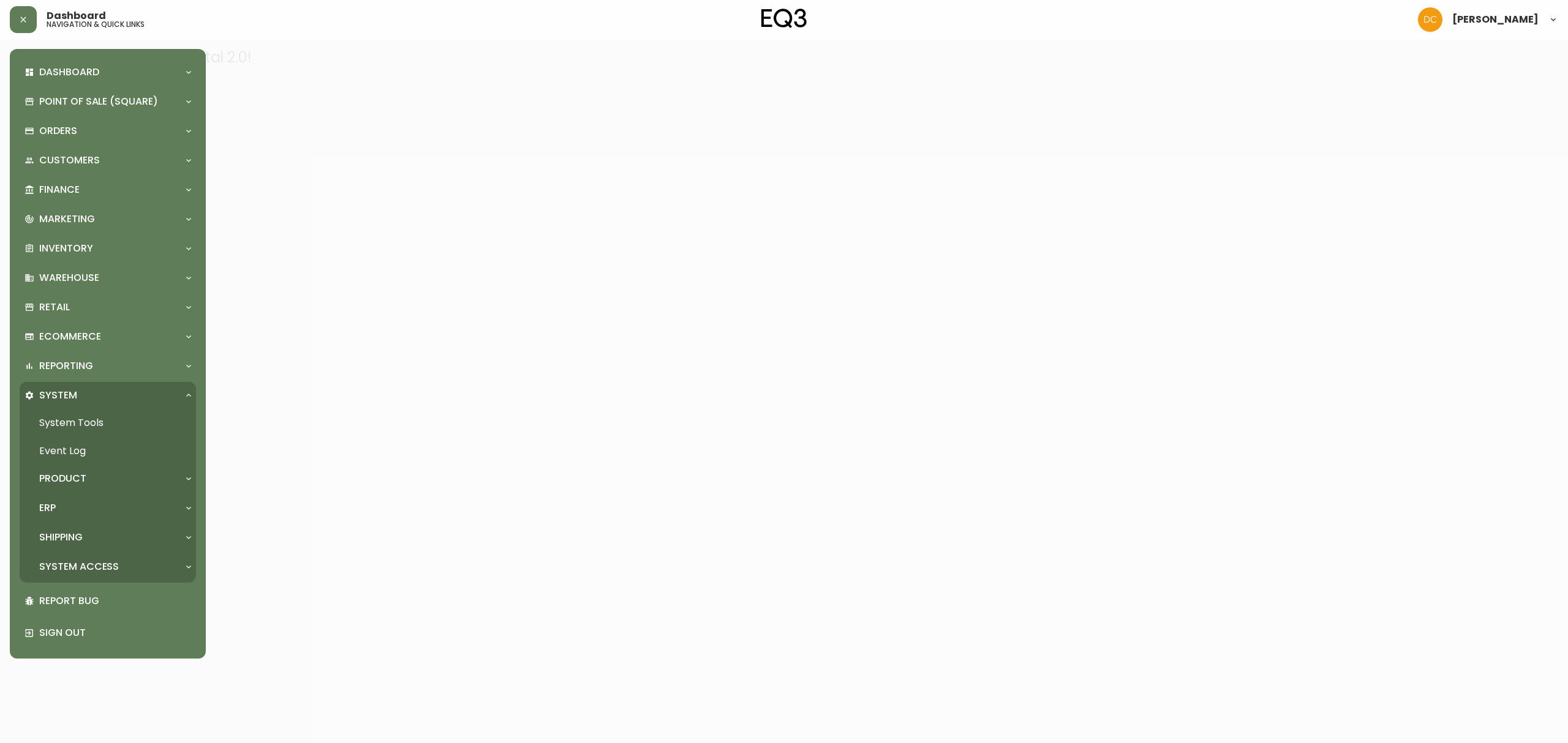
click at [91, 569] on p "System Access" at bounding box center [78, 566] width 79 height 13
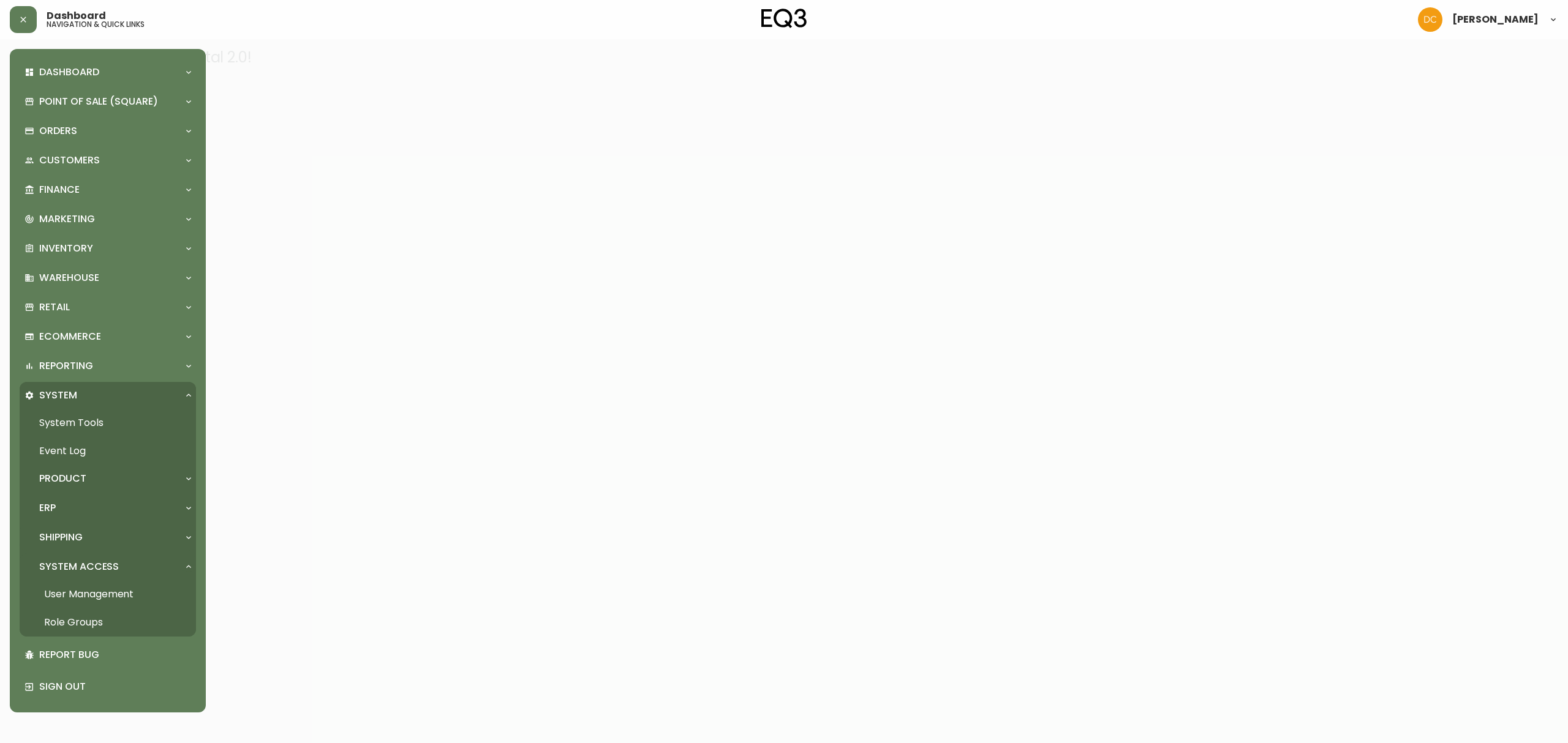
click at [118, 547] on div "Shipping" at bounding box center [107, 537] width 176 height 27
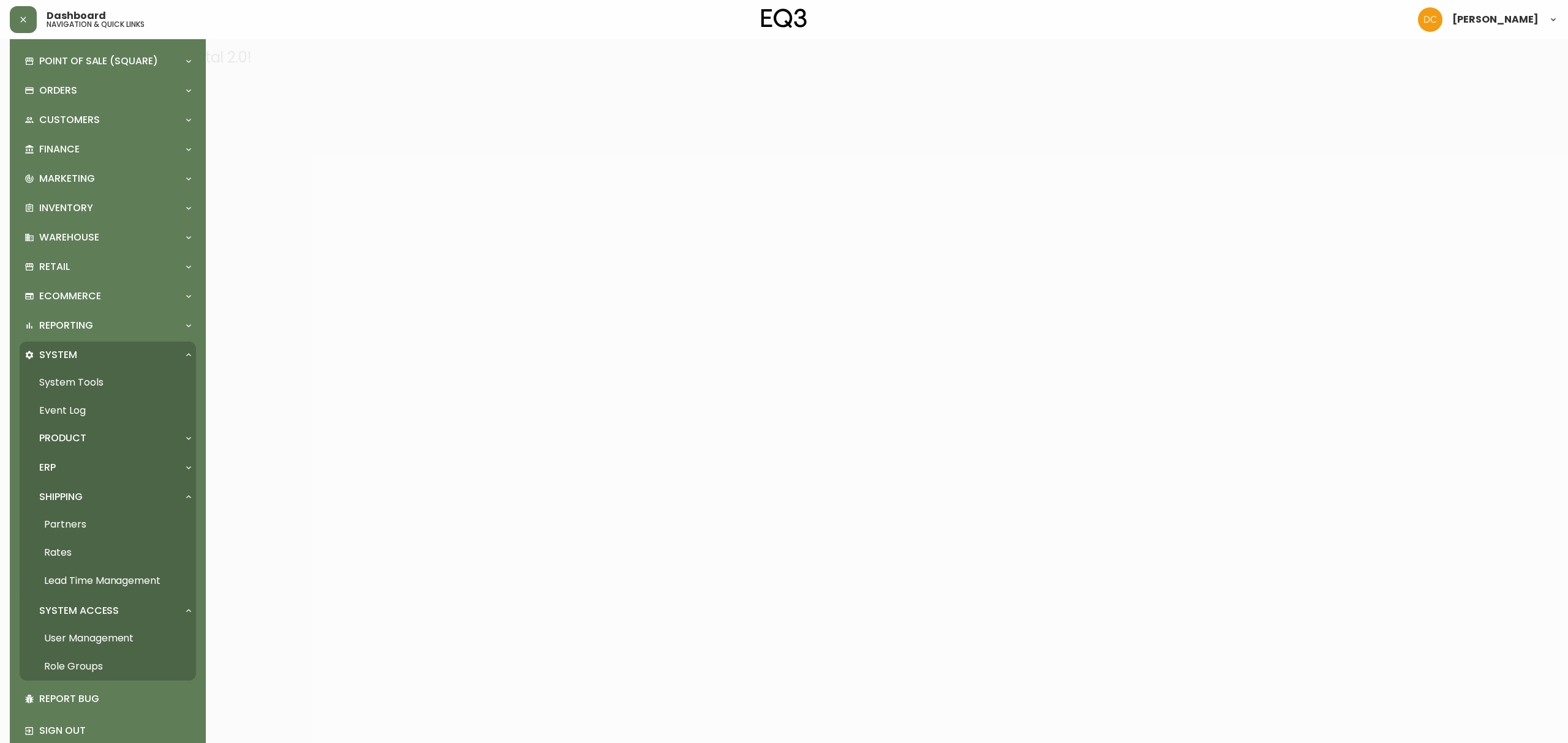
scroll to position [64, 0]
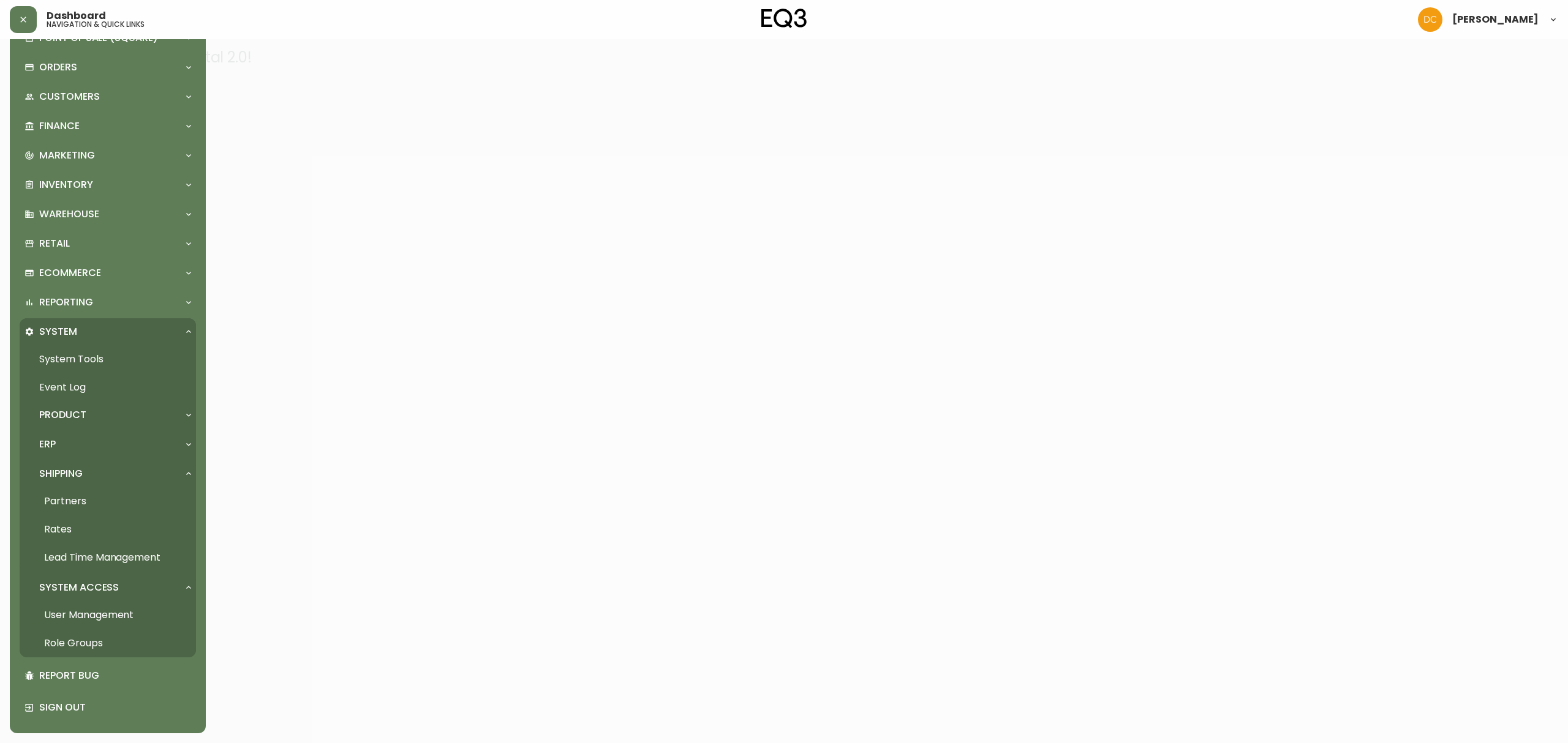
click at [118, 529] on link "Rates" at bounding box center [107, 530] width 176 height 28
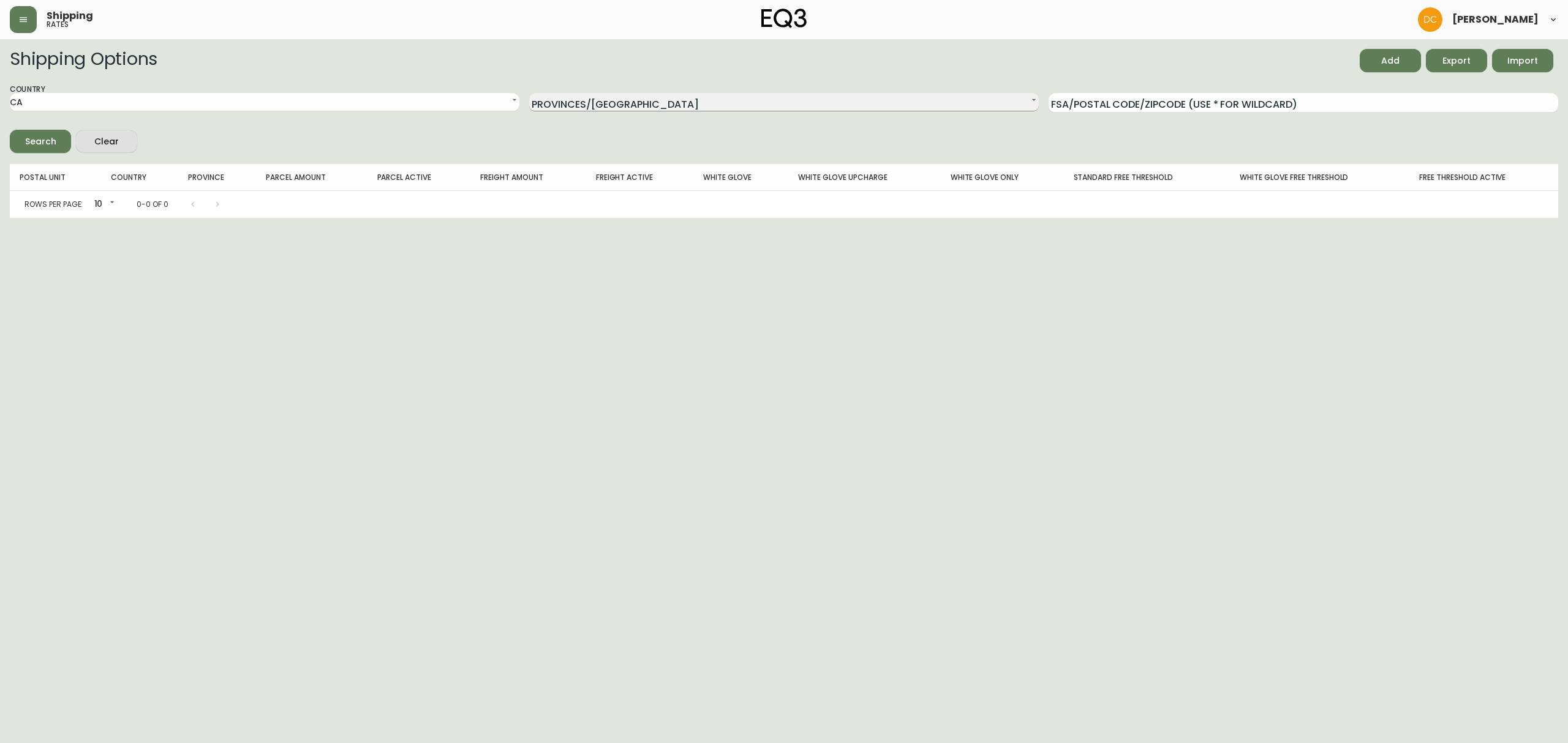
click at [694, 94] on select "N/A Alberta British Columbia Manitoba New Brunswick Newfoundland and Labrador N…" at bounding box center [783, 102] width 510 height 18
click at [411, 106] on select "CA US" at bounding box center [264, 102] width 510 height 18
click at [10, 93] on select "CA US" at bounding box center [264, 102] width 510 height 18
click at [62, 147] on button "Search" at bounding box center [40, 141] width 61 height 24
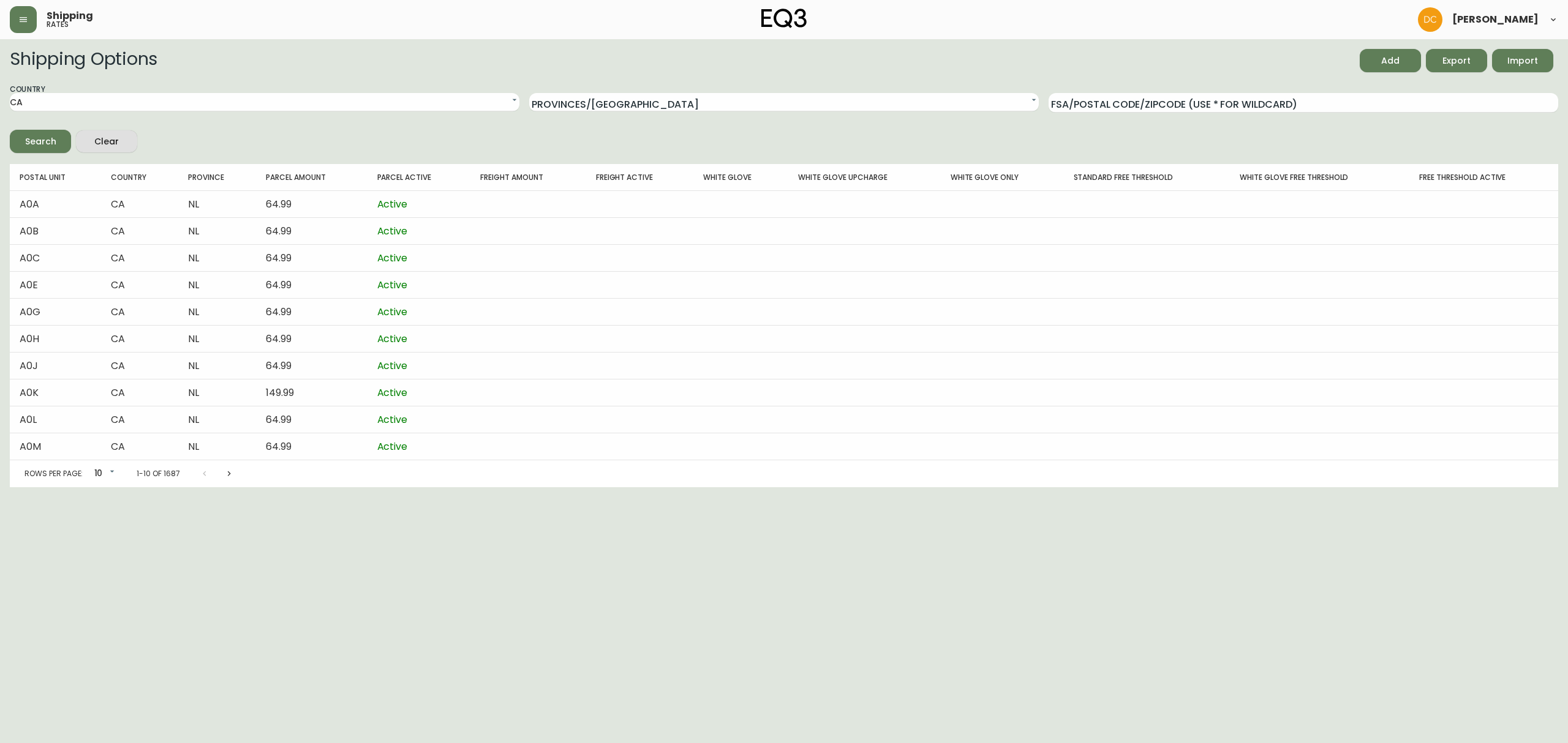
click at [1475, 59] on span "Export" at bounding box center [1456, 61] width 42 height 16
